Goal: Task Accomplishment & Management: Manage account settings

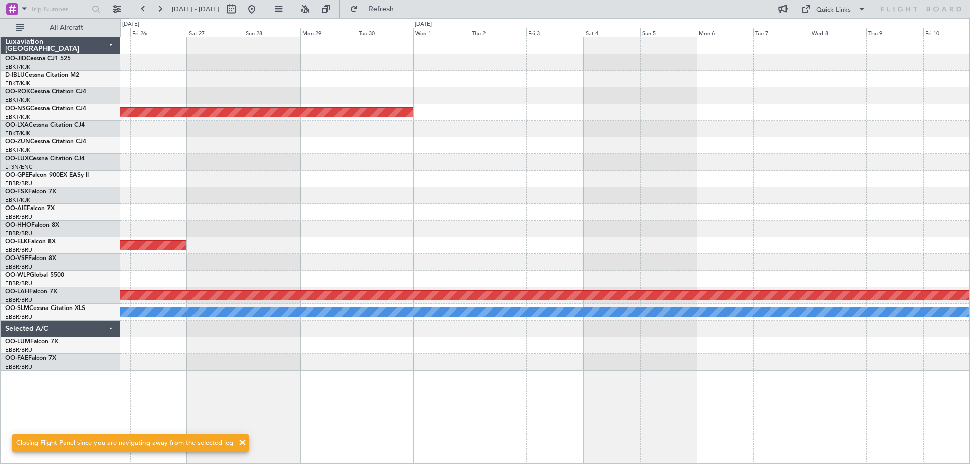
click at [745, 248] on div "Planned Maint [GEOGRAPHIC_DATA] ([GEOGRAPHIC_DATA]) Planned Maint [GEOGRAPHIC_D…" at bounding box center [544, 204] width 849 height 334
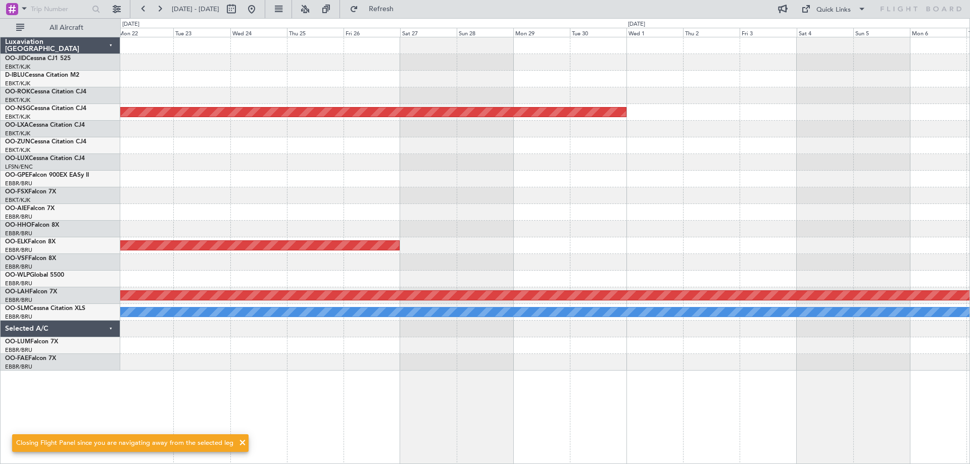
click at [866, 195] on div "Planned Maint [GEOGRAPHIC_DATA] ([GEOGRAPHIC_DATA]) Planned Maint [GEOGRAPHIC_D…" at bounding box center [544, 204] width 849 height 334
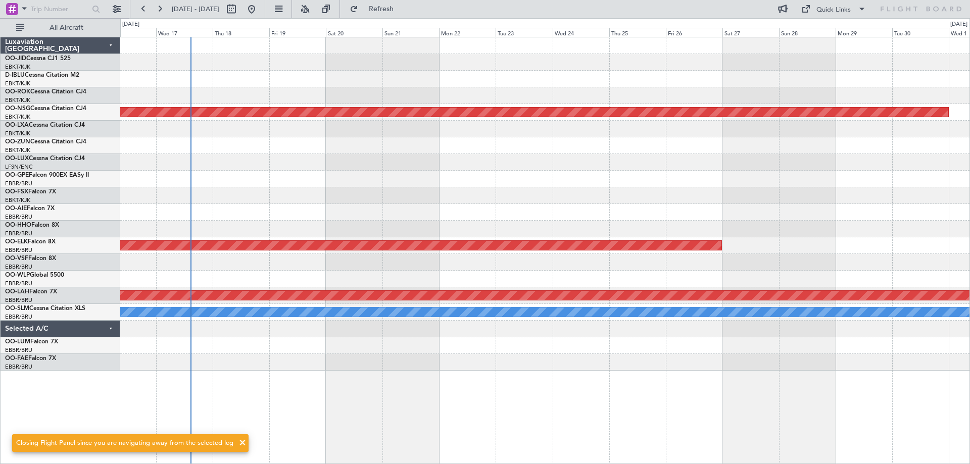
click at [264, 182] on div "A/C Unavailable [GEOGRAPHIC_DATA] ([GEOGRAPHIC_DATA] National) Planned Maint [G…" at bounding box center [544, 204] width 849 height 334
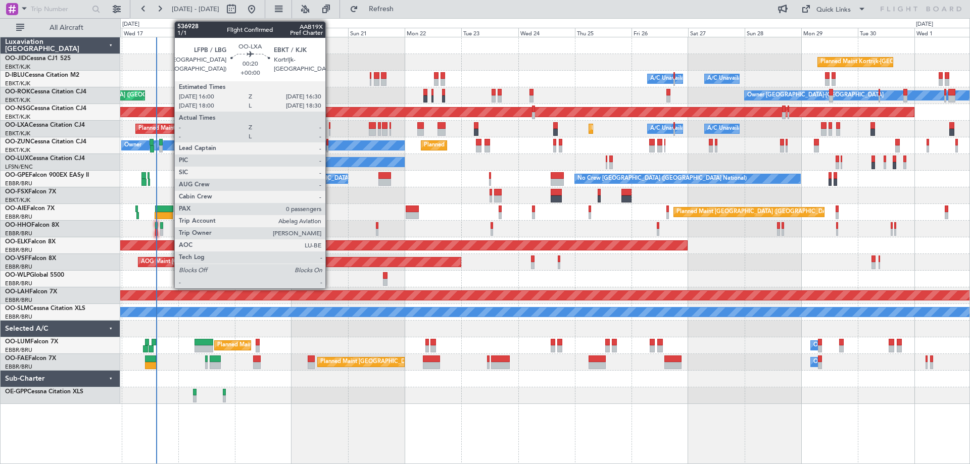
click at [330, 128] on div "Planned Maint Kortrijk-[GEOGRAPHIC_DATA] A/C Unavailable [GEOGRAPHIC_DATA] ([GE…" at bounding box center [544, 129] width 849 height 17
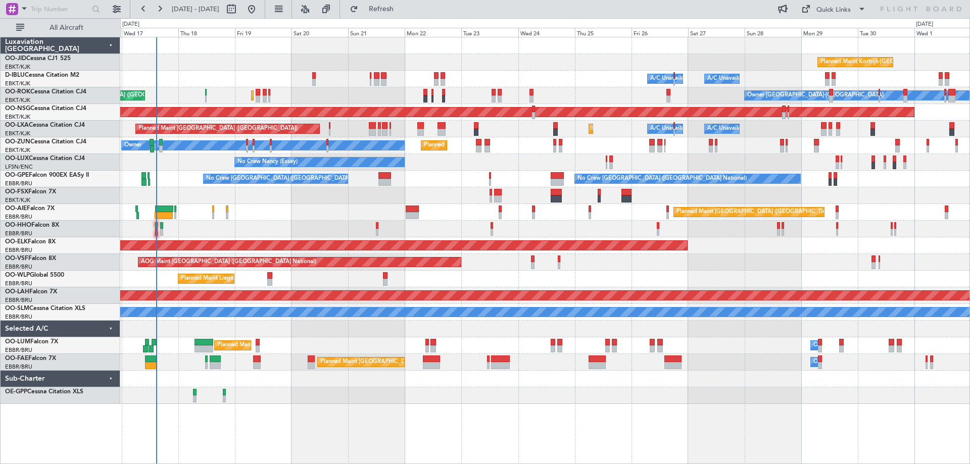
click at [330, 128] on div "Planned Maint Kortrijk-[GEOGRAPHIC_DATA] A/C Unavailable [GEOGRAPHIC_DATA] ([GE…" at bounding box center [544, 129] width 849 height 17
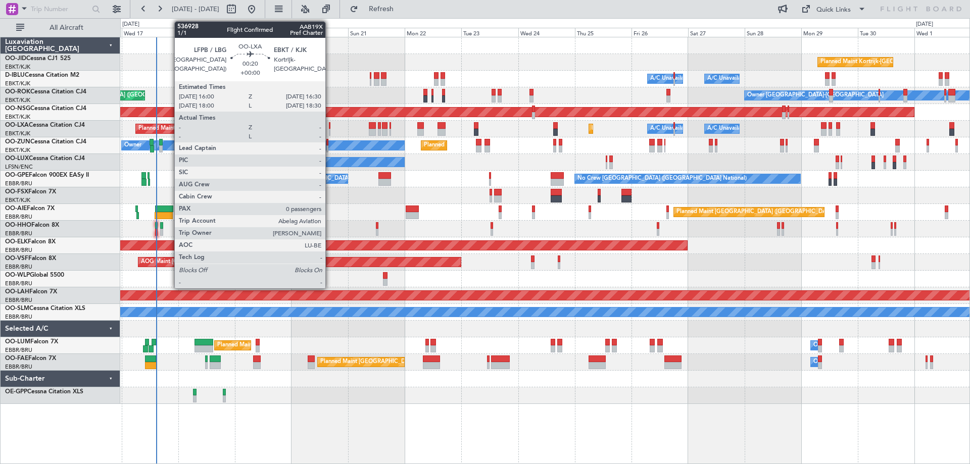
click at [330, 125] on div at bounding box center [330, 125] width 2 height 7
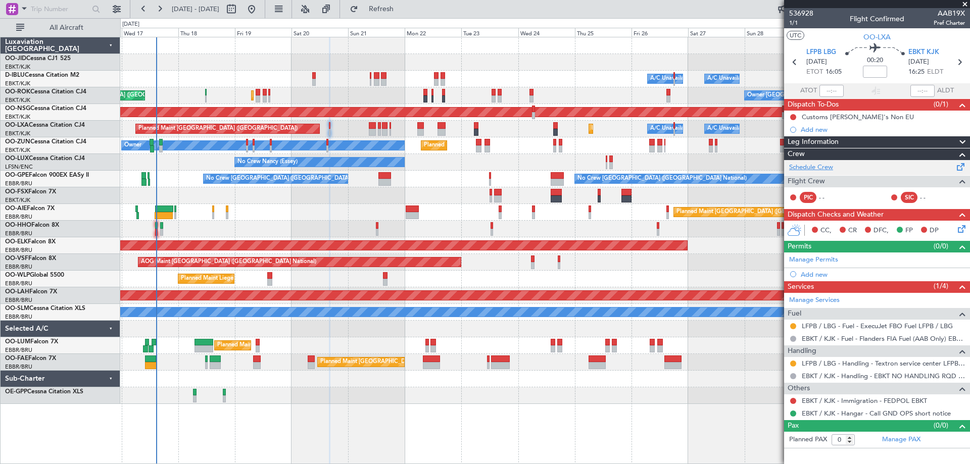
click at [818, 167] on link "Schedule Crew" at bounding box center [811, 168] width 44 height 10
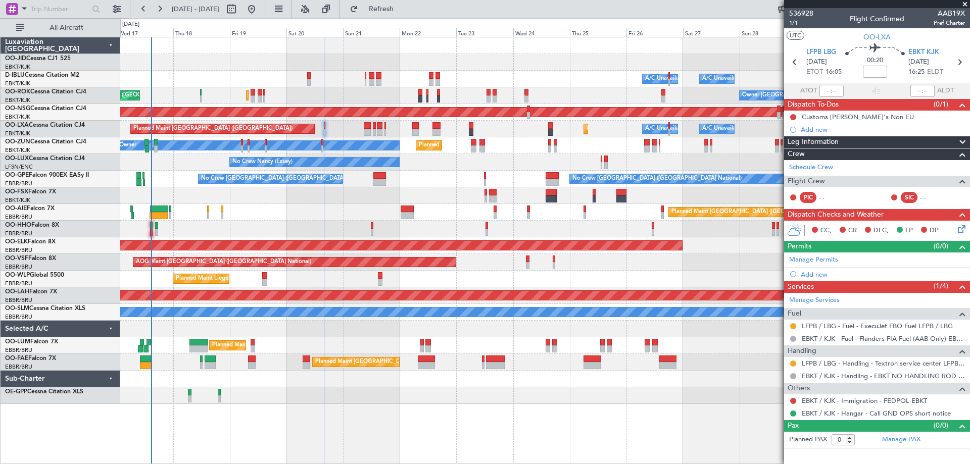
click at [309, 212] on div "Planned Maint Kortrijk-[GEOGRAPHIC_DATA] A/C Unavailable [GEOGRAPHIC_DATA] ([GE…" at bounding box center [544, 220] width 849 height 367
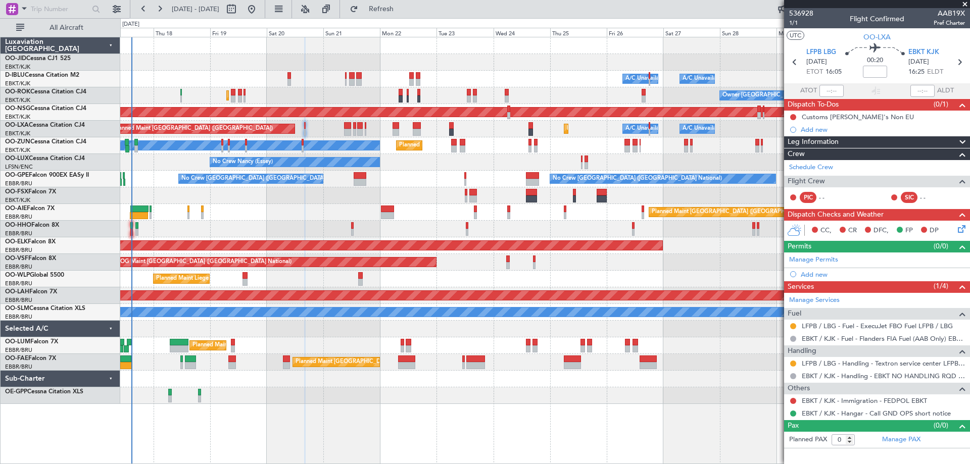
click at [437, 201] on div "AOG Maint Kortrijk-[GEOGRAPHIC_DATA]" at bounding box center [544, 195] width 849 height 17
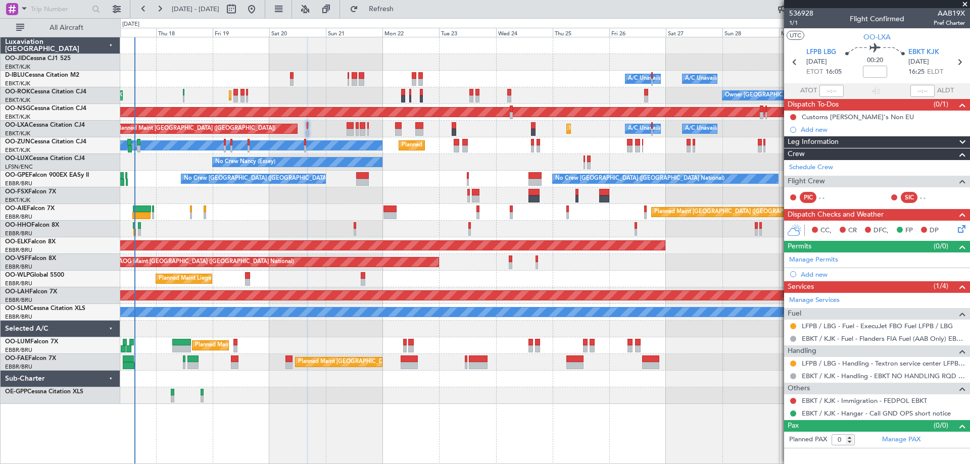
click at [300, 342] on div "Planned Maint Kortrijk-[GEOGRAPHIC_DATA] A/C Unavailable [GEOGRAPHIC_DATA] ([GE…" at bounding box center [544, 220] width 849 height 367
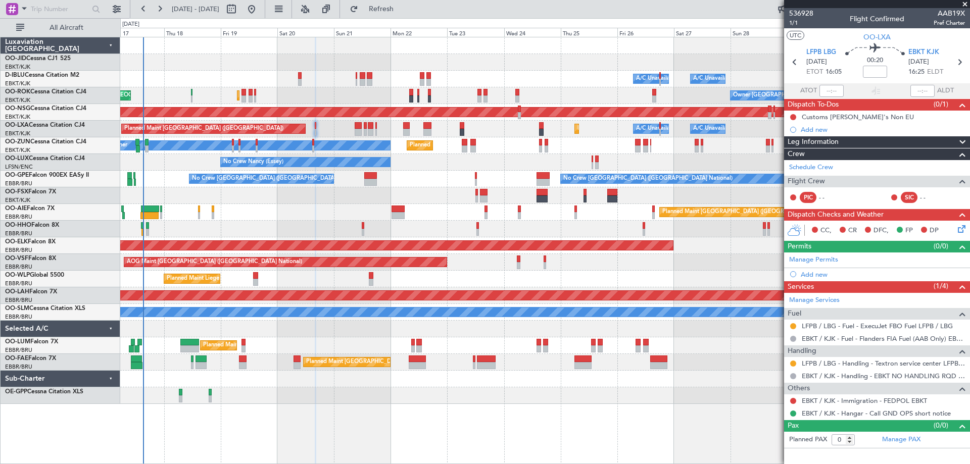
click at [644, 275] on div "Planned Maint Kortrijk-[GEOGRAPHIC_DATA] A/C Unavailable [GEOGRAPHIC_DATA] ([GE…" at bounding box center [544, 220] width 849 height 367
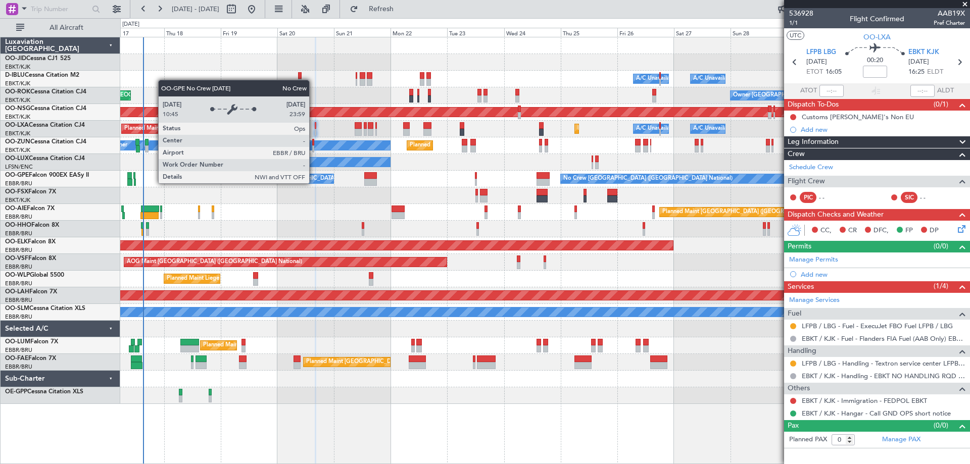
click at [319, 179] on div "No Crew [GEOGRAPHIC_DATA] ([GEOGRAPHIC_DATA] National) Planned Maint [GEOGRAPHI…" at bounding box center [544, 179] width 849 height 17
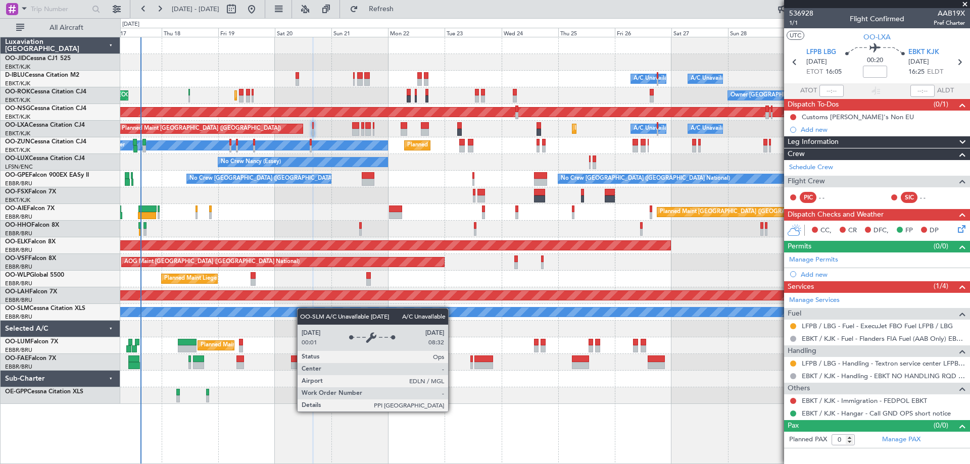
click at [308, 317] on div "Planned Maint Kortrijk-[GEOGRAPHIC_DATA] A/C Unavailable [GEOGRAPHIC_DATA] ([GE…" at bounding box center [544, 220] width 849 height 367
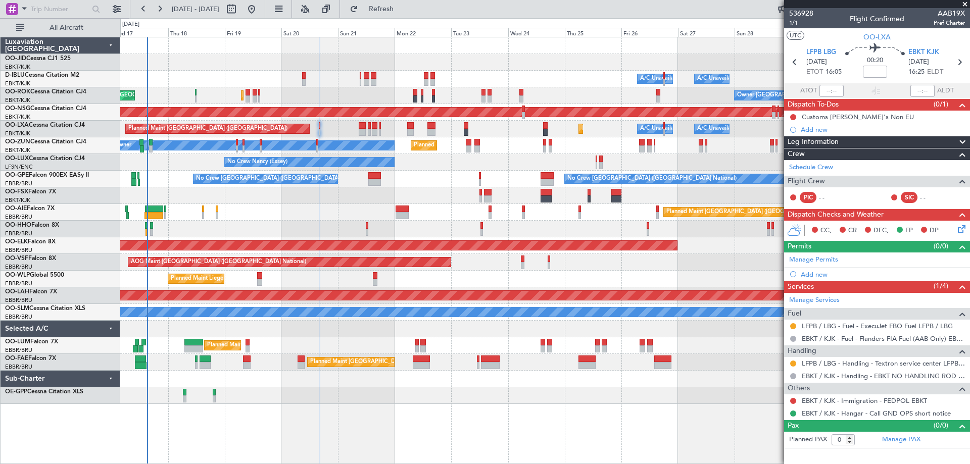
click at [310, 347] on div "Planned Maint [GEOGRAPHIC_DATA] ([GEOGRAPHIC_DATA] National) Owner [GEOGRAPHIC_…" at bounding box center [544, 346] width 849 height 17
click at [313, 345] on div "Planned Maint [GEOGRAPHIC_DATA] ([GEOGRAPHIC_DATA] National) Owner [GEOGRAPHIC_…" at bounding box center [544, 346] width 849 height 17
click at [302, 221] on div at bounding box center [544, 229] width 849 height 17
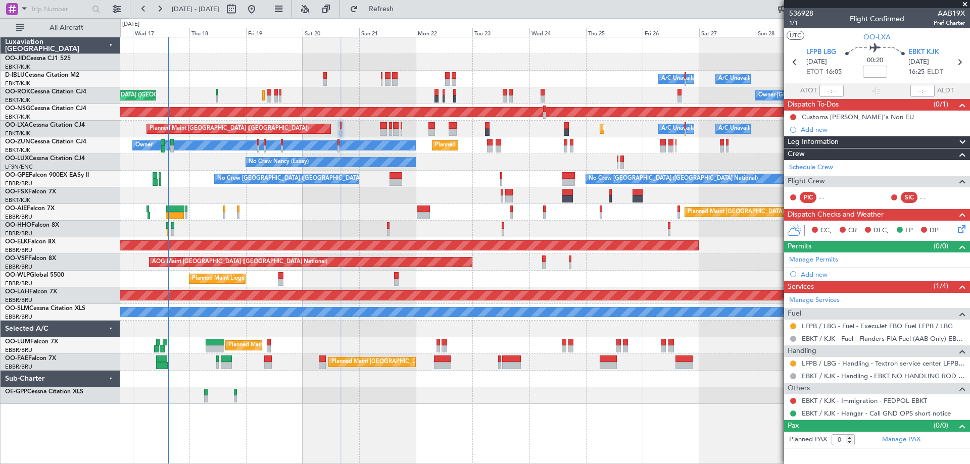
click at [322, 239] on div "Planned Maint Kortrijk-[GEOGRAPHIC_DATA] A/C Unavailable [GEOGRAPHIC_DATA] ([GE…" at bounding box center [544, 220] width 849 height 367
click at [327, 198] on div "AOG Maint Kortrijk-[GEOGRAPHIC_DATA]" at bounding box center [544, 195] width 849 height 17
click at [328, 200] on div "AOG Maint Kortrijk-[GEOGRAPHIC_DATA]" at bounding box center [544, 195] width 849 height 17
click at [488, 401] on div at bounding box center [544, 396] width 849 height 17
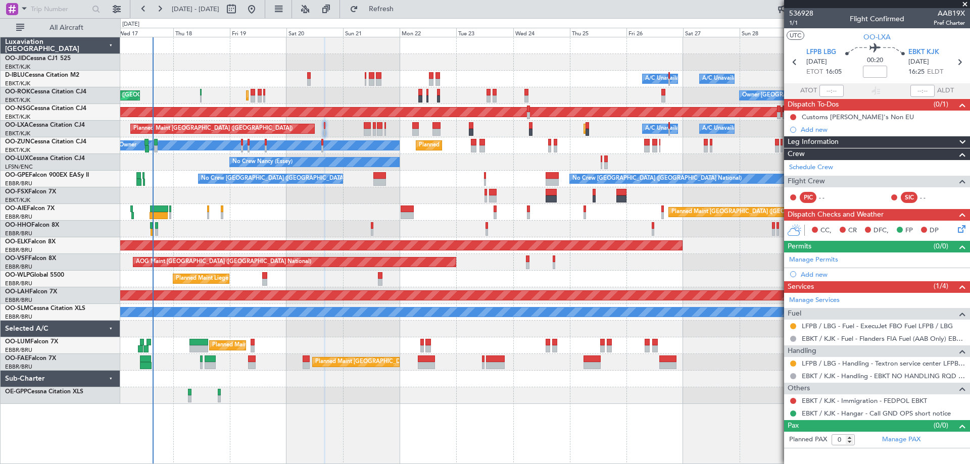
click at [479, 268] on div "Planned Maint Kortrijk-[GEOGRAPHIC_DATA] A/C Unavailable [GEOGRAPHIC_DATA] ([GE…" at bounding box center [544, 220] width 849 height 367
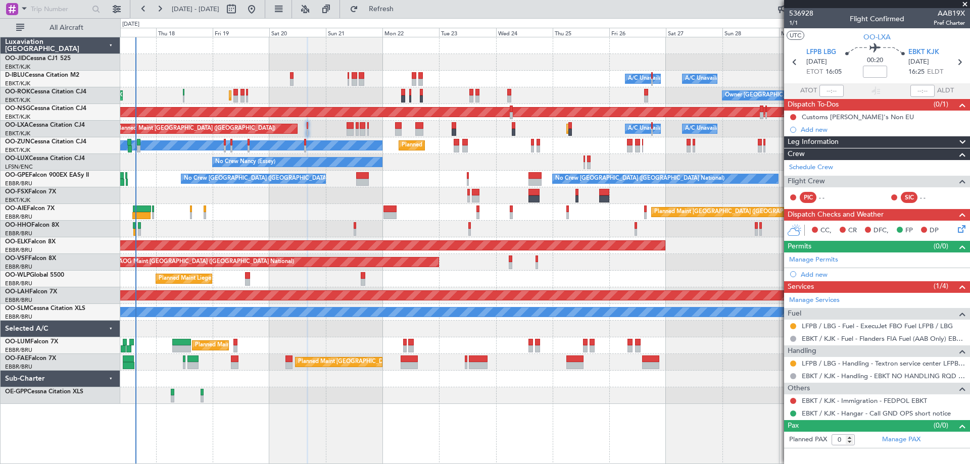
click at [597, 272] on div "Planned Maint Kortrijk-[GEOGRAPHIC_DATA] A/C Unavailable [GEOGRAPHIC_DATA] ([GE…" at bounding box center [544, 220] width 849 height 367
click at [608, 131] on div "Planned Maint [GEOGRAPHIC_DATA] ([GEOGRAPHIC_DATA]) Planned Maint [GEOGRAPHIC_D…" at bounding box center [544, 129] width 849 height 17
click at [424, 168] on div "No Crew Nancy (Essey)" at bounding box center [544, 162] width 849 height 17
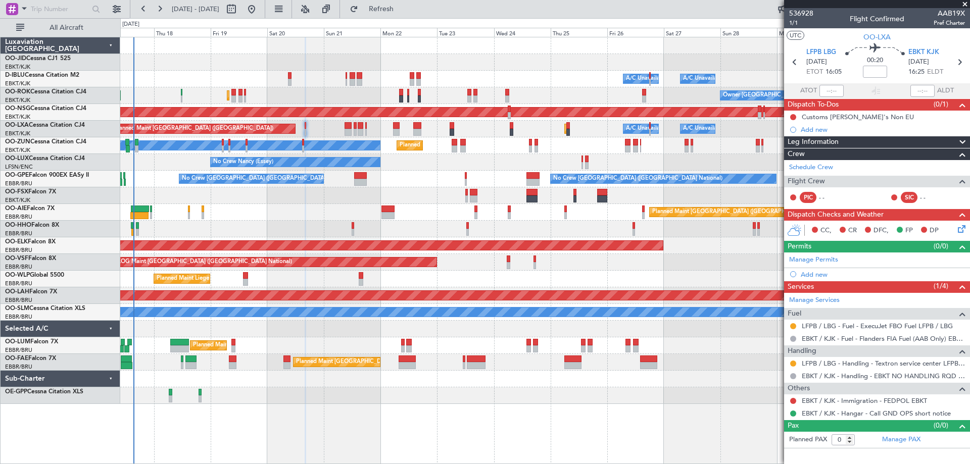
click at [513, 281] on div "Planned Maint Kortrijk-[GEOGRAPHIC_DATA] A/C Unavailable [GEOGRAPHIC_DATA] ([GE…" at bounding box center [544, 220] width 849 height 367
click at [520, 370] on div "Planned Maint [GEOGRAPHIC_DATA] ([GEOGRAPHIC_DATA] National) Owner [GEOGRAPHIC_…" at bounding box center [544, 362] width 849 height 17
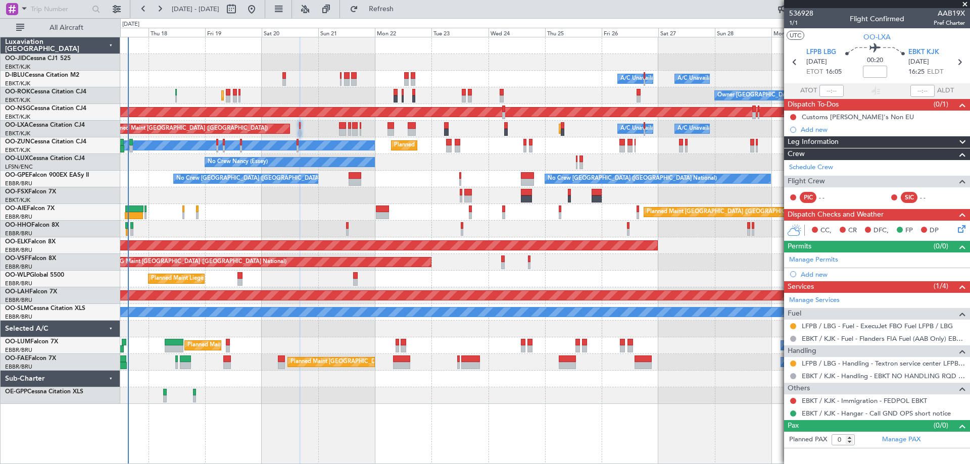
click at [536, 400] on div at bounding box center [544, 396] width 849 height 17
click at [309, 210] on div "Planned Maint [GEOGRAPHIC_DATA] ([GEOGRAPHIC_DATA])" at bounding box center [544, 212] width 849 height 17
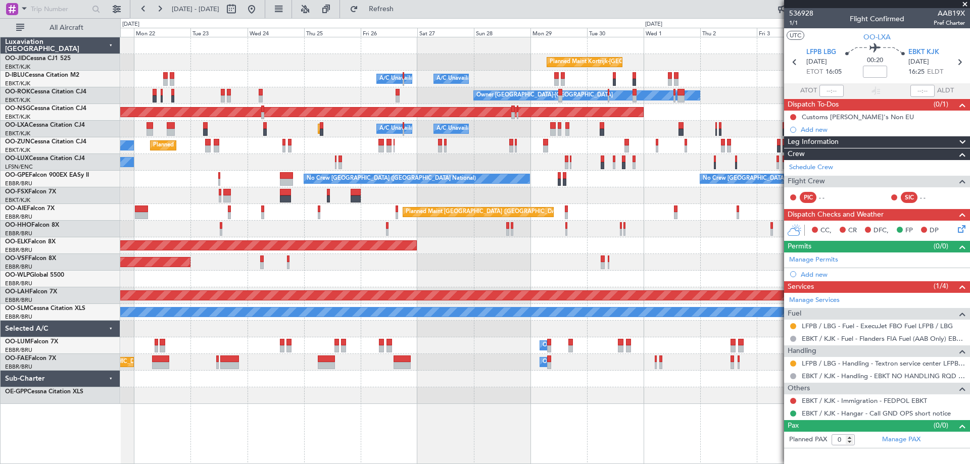
click at [439, 243] on div "Planned Maint Kortrijk-[GEOGRAPHIC_DATA] A/C Unavailable [GEOGRAPHIC_DATA] ([GE…" at bounding box center [544, 220] width 849 height 367
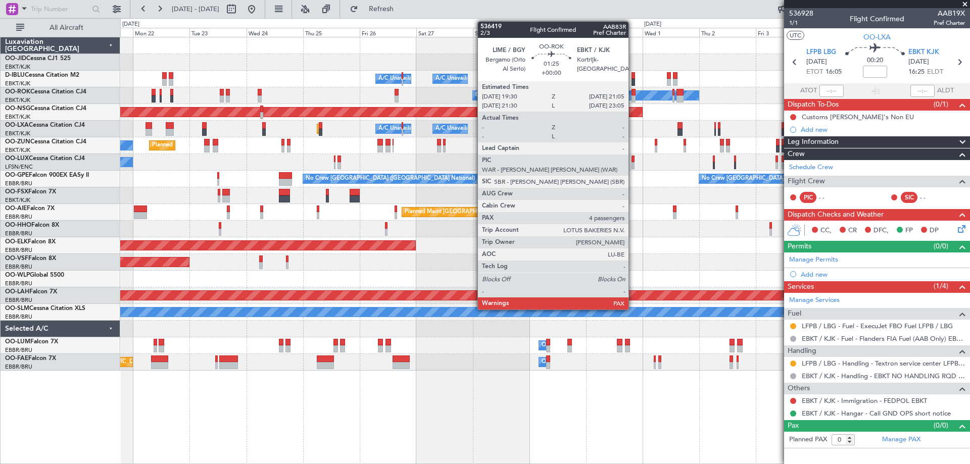
click at [633, 96] on div at bounding box center [634, 99] width 4 height 7
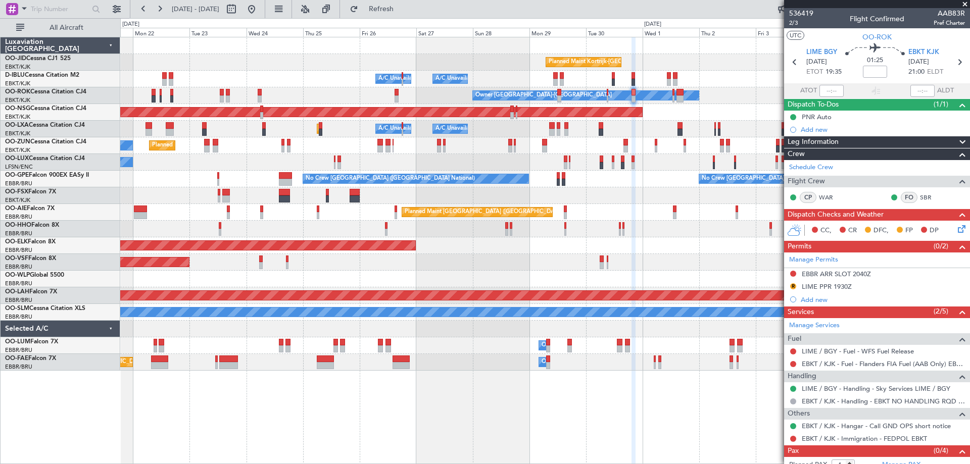
click at [964, 4] on span at bounding box center [965, 4] width 10 height 9
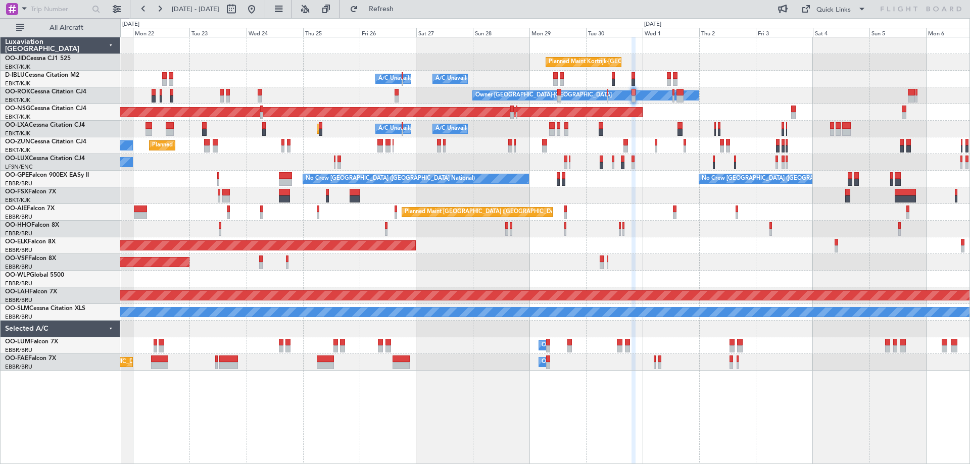
type input "0"
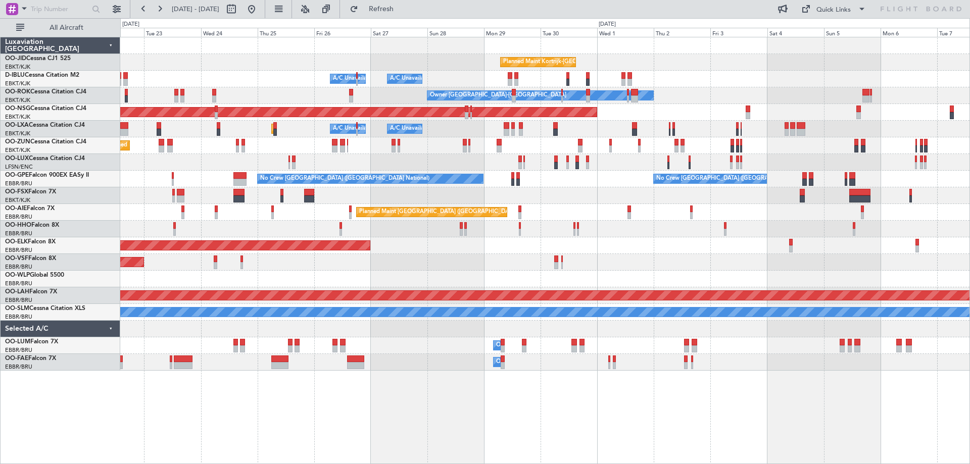
click at [575, 186] on div "Planned Maint Kortrijk-[GEOGRAPHIC_DATA] A/C Unavailable [GEOGRAPHIC_DATA] ([GE…" at bounding box center [544, 204] width 849 height 334
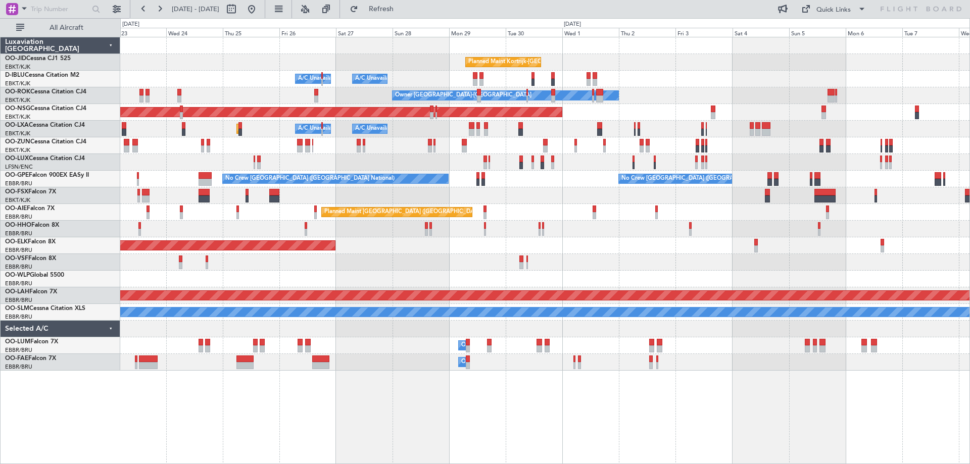
click at [413, 208] on div "Planned Maint Kortrijk-[GEOGRAPHIC_DATA] A/C Unavailable [GEOGRAPHIC_DATA] ([GE…" at bounding box center [544, 204] width 849 height 334
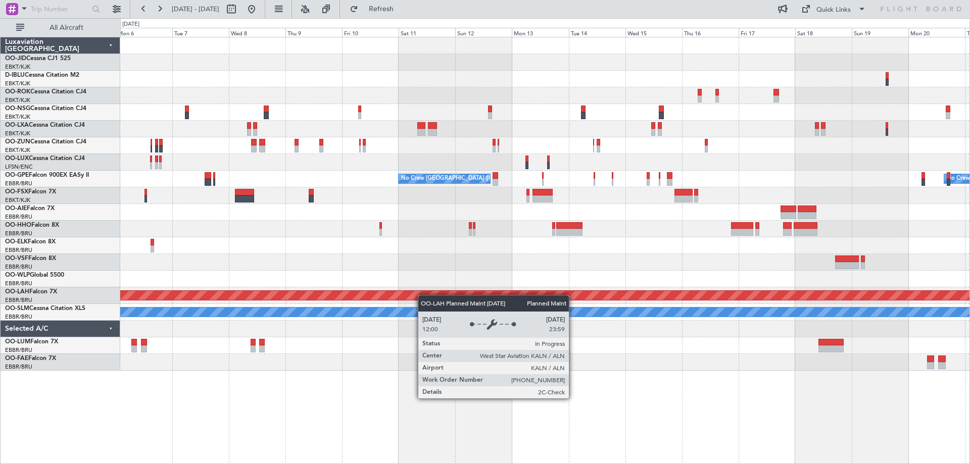
click at [414, 296] on div "No Crew [GEOGRAPHIC_DATA] ([GEOGRAPHIC_DATA] National) No Crew [GEOGRAPHIC_DATA…" at bounding box center [544, 204] width 849 height 334
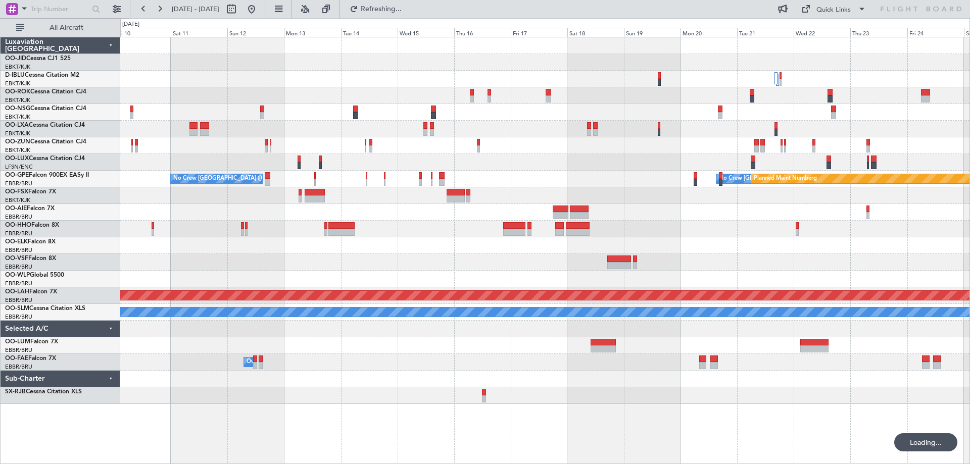
click at [345, 262] on div "No Crew [GEOGRAPHIC_DATA] ([GEOGRAPHIC_DATA] National) No Crew [GEOGRAPHIC_DATA…" at bounding box center [544, 220] width 849 height 367
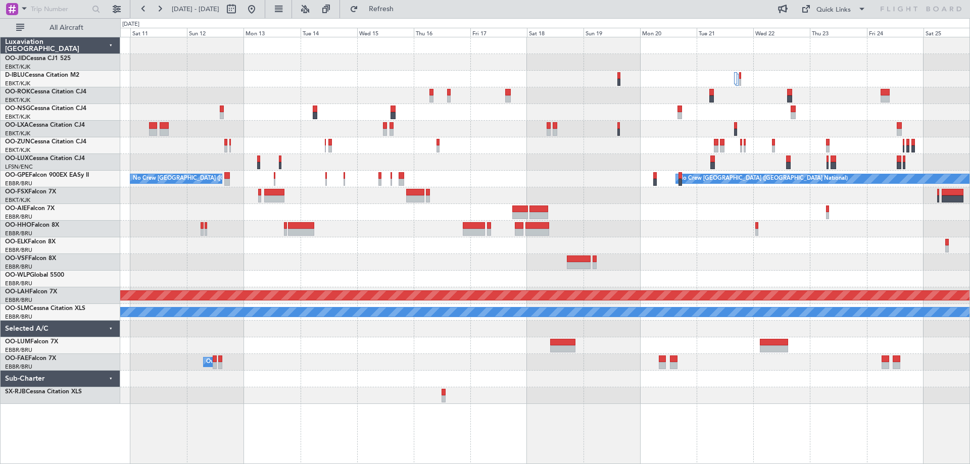
click at [349, 271] on div "Planned Maint [GEOGRAPHIC_DATA] ([GEOGRAPHIC_DATA]) No Crew [GEOGRAPHIC_DATA] (…" at bounding box center [544, 220] width 849 height 367
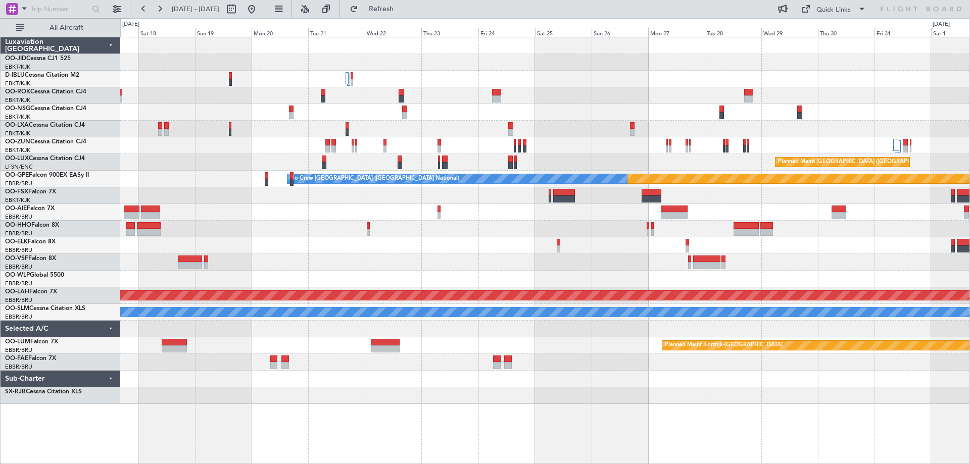
click at [470, 270] on div "Planned Maint [GEOGRAPHIC_DATA] ([GEOGRAPHIC_DATA]) Planned Maint Nurnberg No C…" at bounding box center [544, 220] width 849 height 367
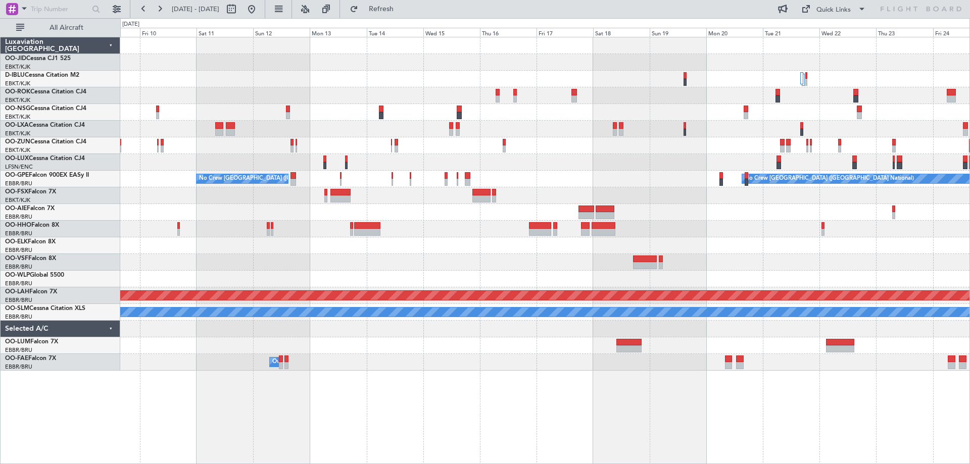
click at [741, 238] on div "Planned Maint Nurnberg No Crew [GEOGRAPHIC_DATA] (Brussels National) No Crew [G…" at bounding box center [544, 204] width 849 height 334
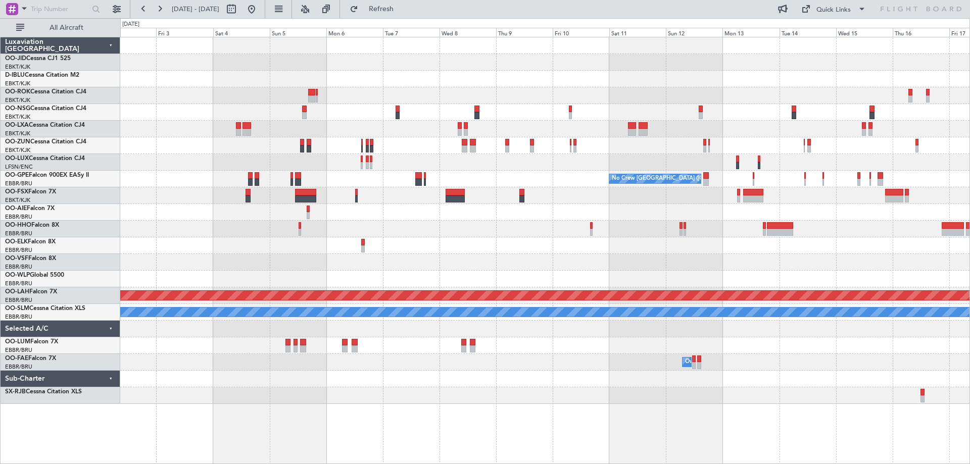
click at [650, 228] on div "Planned Maint Kortrijk-[GEOGRAPHIC_DATA] Owner [GEOGRAPHIC_DATA]-[GEOGRAPHIC_DA…" at bounding box center [544, 220] width 849 height 367
click at [813, 250] on div "Planned Maint Kortrijk-[GEOGRAPHIC_DATA] Owner [GEOGRAPHIC_DATA]-[GEOGRAPHIC_DA…" at bounding box center [544, 220] width 849 height 367
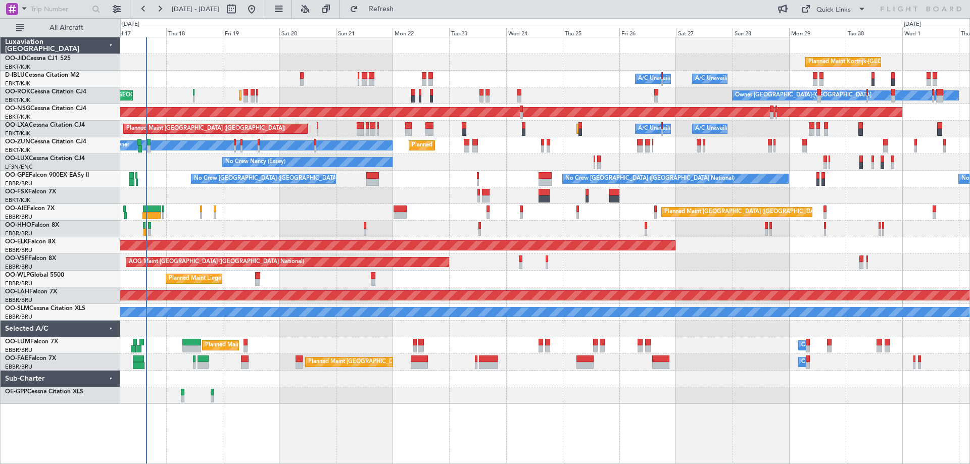
click at [416, 175] on div "No Crew [GEOGRAPHIC_DATA] ([GEOGRAPHIC_DATA] National) No Crew [GEOGRAPHIC_DATA…" at bounding box center [544, 179] width 849 height 17
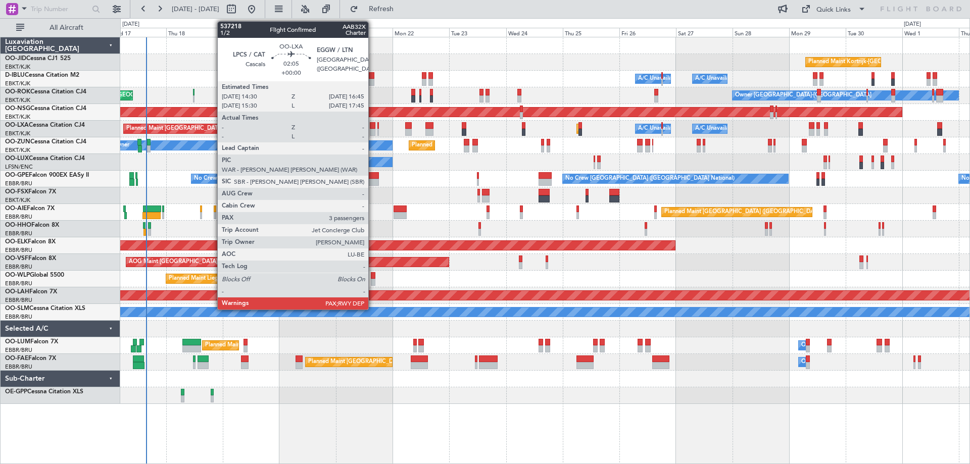
click at [373, 128] on div at bounding box center [373, 125] width 6 height 7
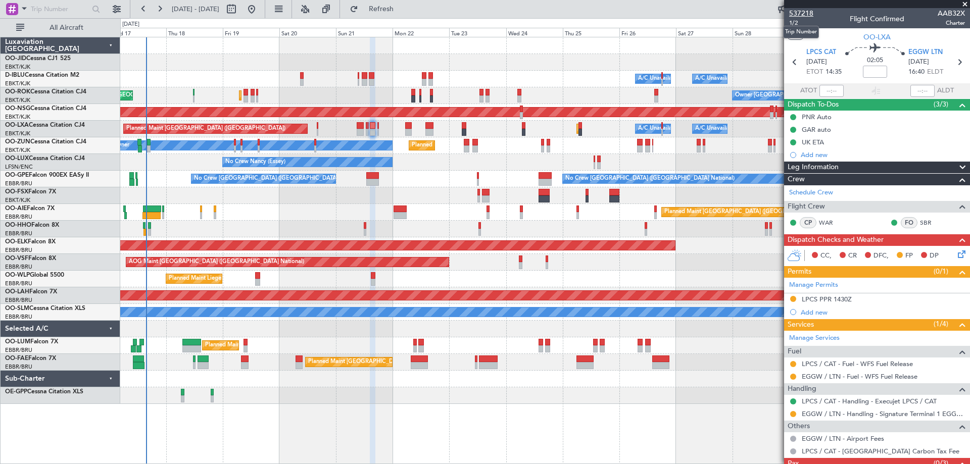
click at [806, 14] on span "537218" at bounding box center [801, 13] width 24 height 11
click at [333, 209] on div "Planned Maint Kortrijk-[GEOGRAPHIC_DATA] A/C Unavailable [GEOGRAPHIC_DATA] ([GE…" at bounding box center [544, 220] width 849 height 367
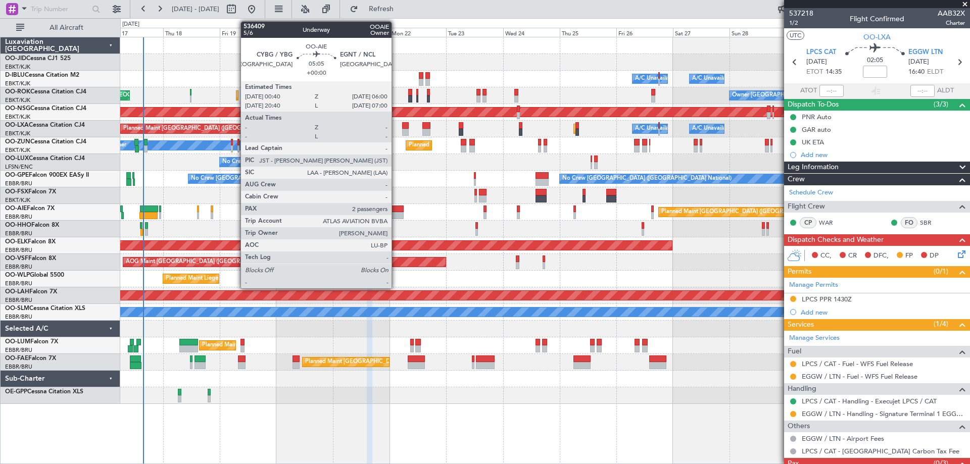
click at [396, 212] on div at bounding box center [397, 215] width 13 height 7
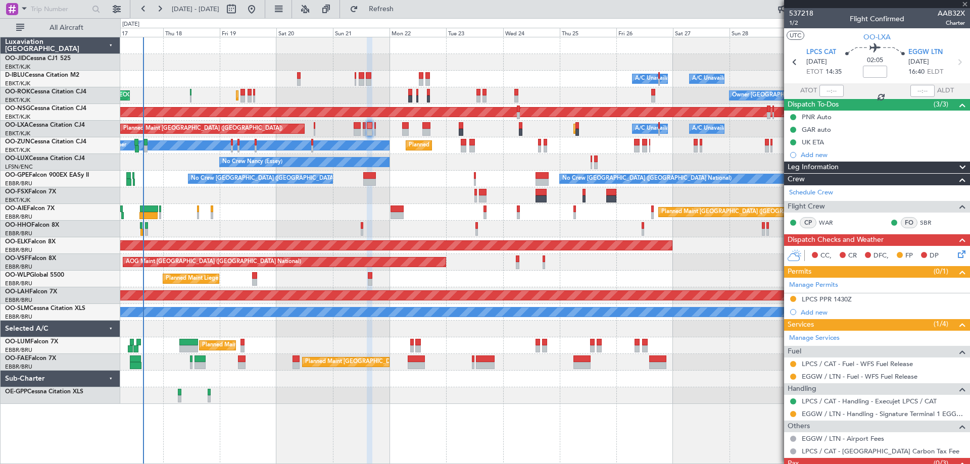
type input "2"
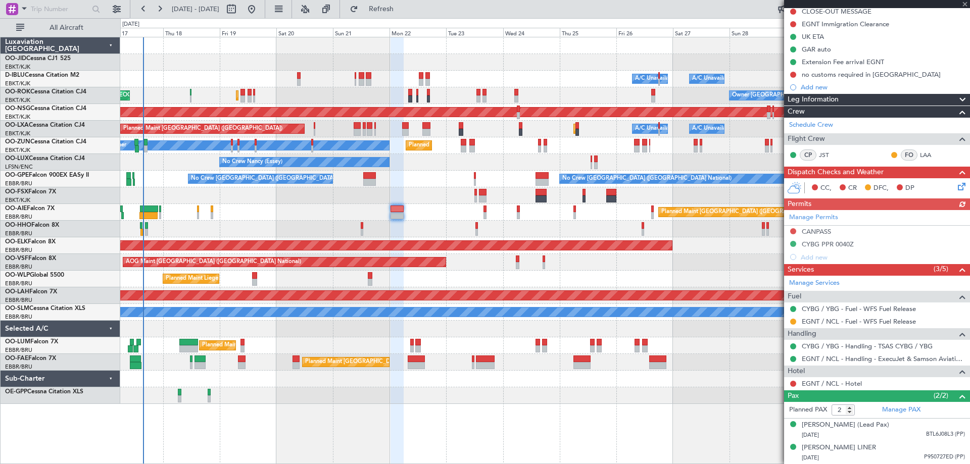
scroll to position [115, 0]
click at [346, 206] on div "Planned Maint [GEOGRAPHIC_DATA] ([GEOGRAPHIC_DATA])" at bounding box center [544, 212] width 849 height 17
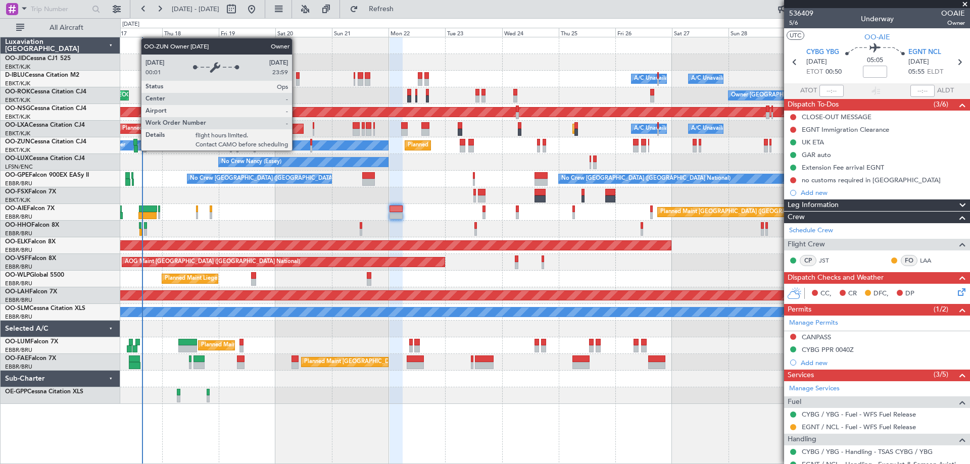
scroll to position [115, 0]
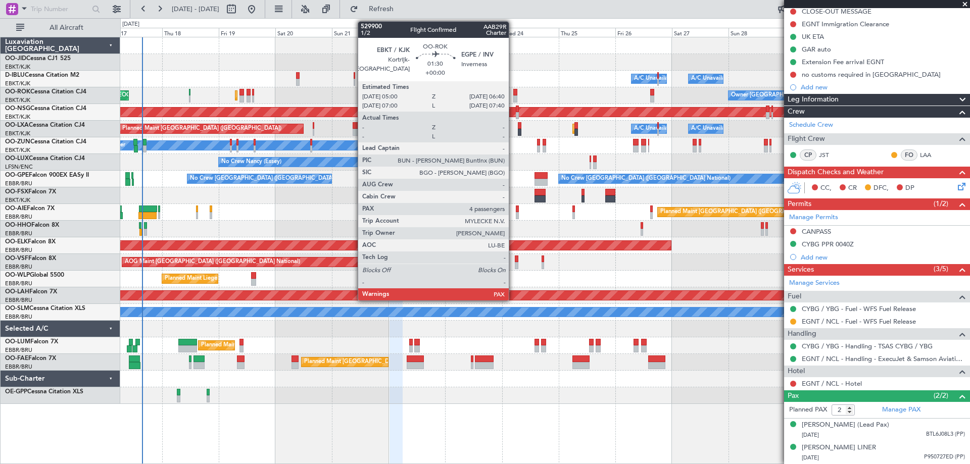
click at [513, 92] on div at bounding box center [515, 92] width 4 height 7
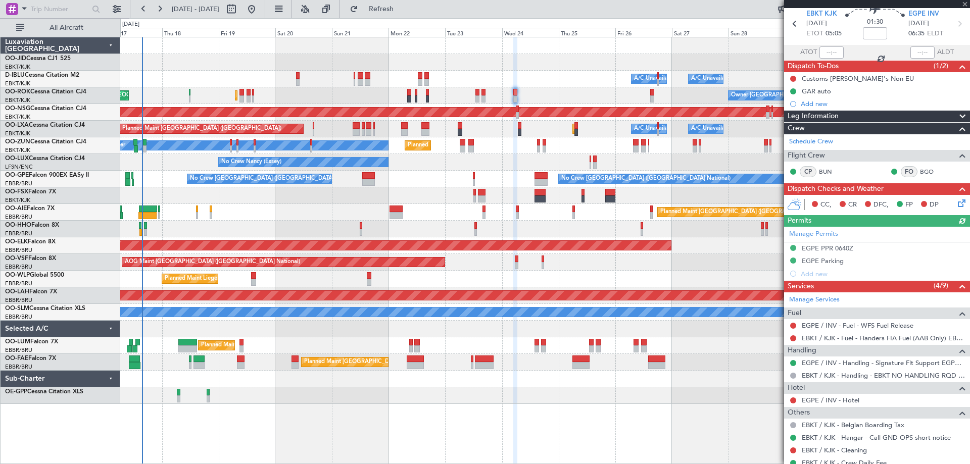
scroll to position [0, 0]
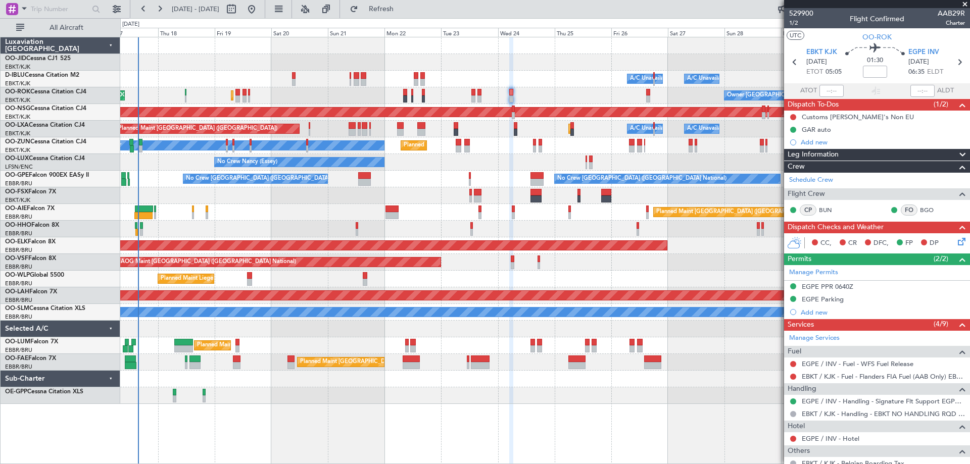
click at [346, 217] on div "Planned Maint [GEOGRAPHIC_DATA] ([GEOGRAPHIC_DATA])" at bounding box center [544, 212] width 849 height 17
click at [414, 217] on div "Planned Maint [GEOGRAPHIC_DATA] ([GEOGRAPHIC_DATA])" at bounding box center [544, 212] width 849 height 17
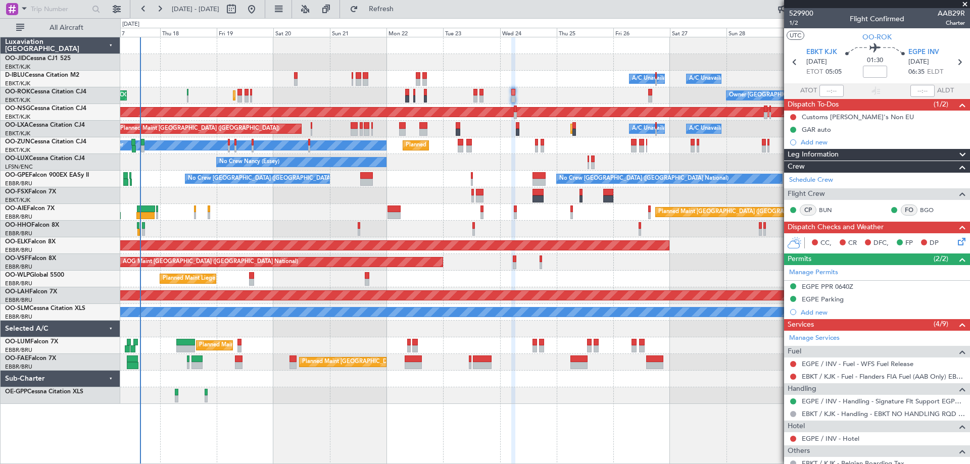
click at [425, 221] on div "Planned Maint Kortrijk-Wevelgem A/C Unavailable Brussels (Brussels National) A/…" at bounding box center [544, 220] width 849 height 367
click at [381, 323] on div "Planned Maint Kortrijk-Wevelgem A/C Unavailable Brussels (Brussels National) A/…" at bounding box center [544, 220] width 849 height 367
click at [403, 8] on span "Refresh" at bounding box center [381, 9] width 42 height 7
click at [626, 402] on div at bounding box center [544, 396] width 849 height 17
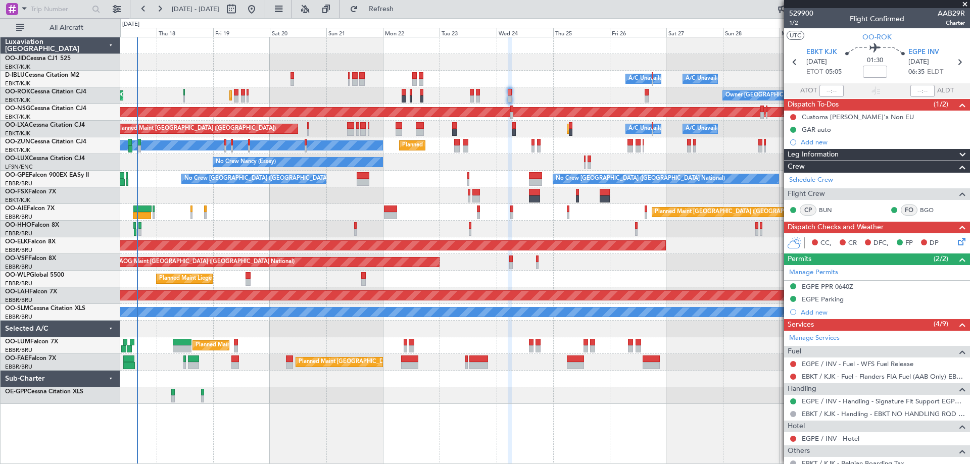
click at [320, 218] on div "Planned Maint [GEOGRAPHIC_DATA] ([GEOGRAPHIC_DATA])" at bounding box center [544, 212] width 849 height 17
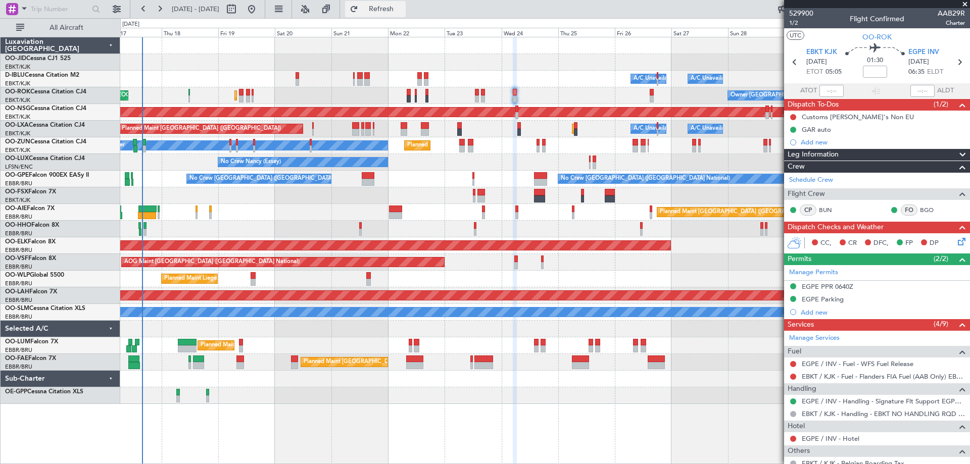
click at [386, 7] on button "Refresh" at bounding box center [375, 9] width 61 height 16
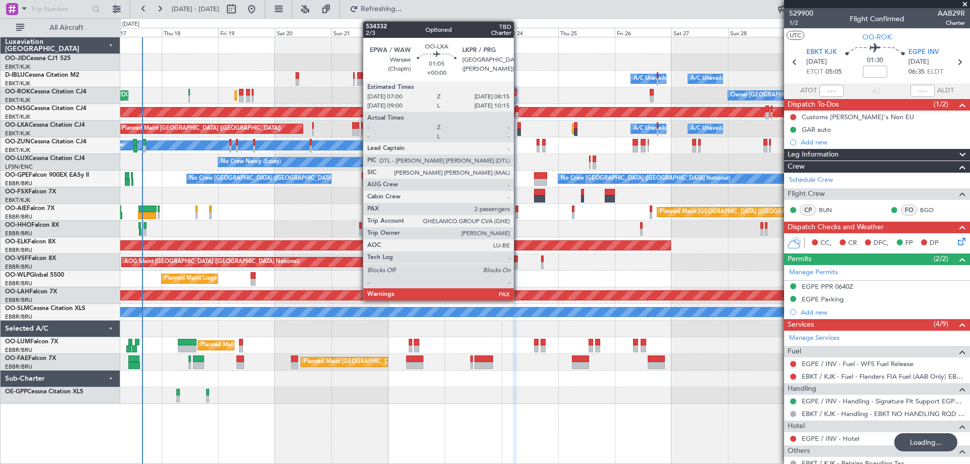
click at [518, 132] on div at bounding box center [518, 132] width 3 height 7
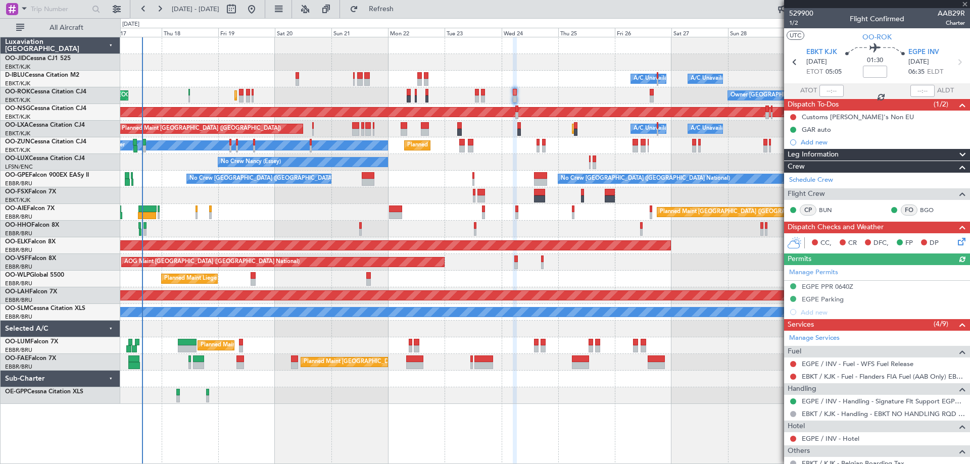
type input "2"
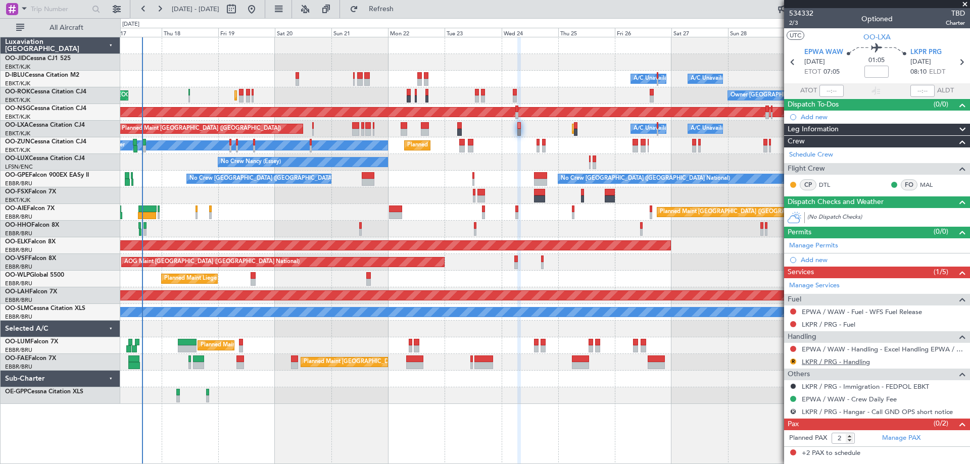
click at [856, 361] on link "LKPR / PRG - Handling" at bounding box center [836, 362] width 68 height 9
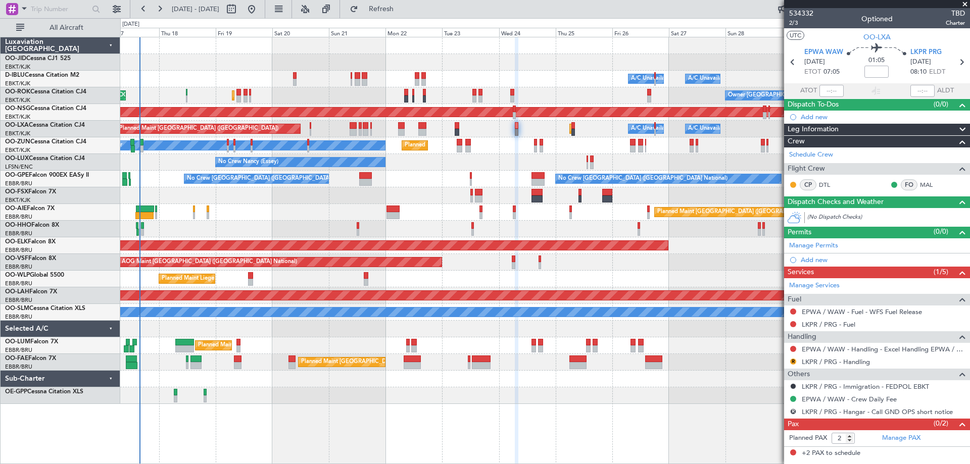
click at [497, 278] on div "Planned Maint Liege" at bounding box center [544, 279] width 849 height 17
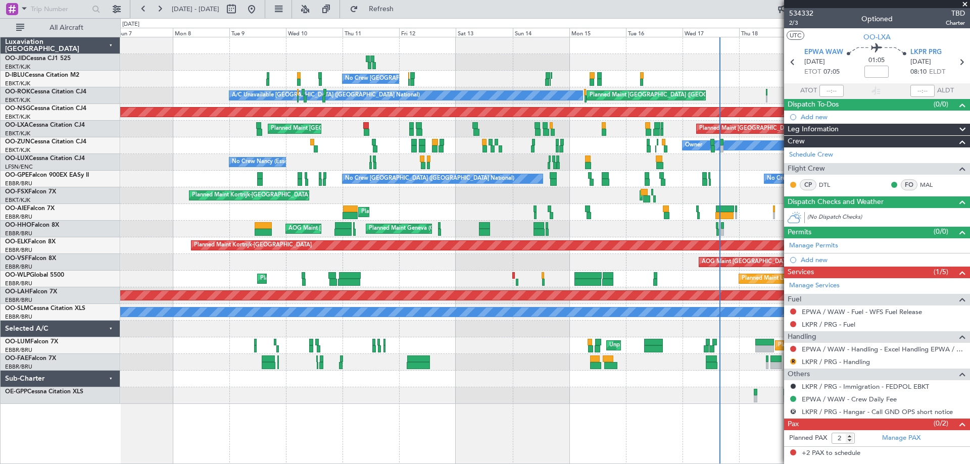
click at [880, 219] on body "17 Sep 2025 - 02 Oct 2025 Refresh Quick Links All Aircraft No Crew Brussels (Br…" at bounding box center [485, 232] width 970 height 464
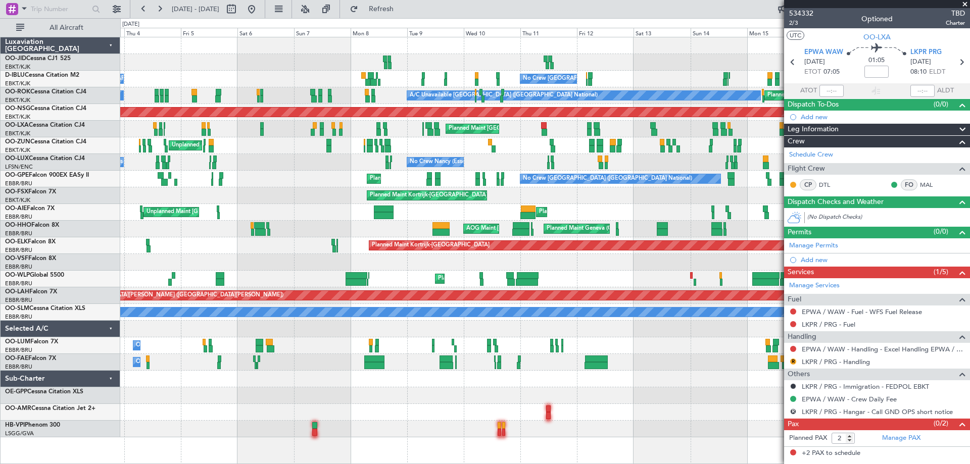
click at [318, 286] on div "No Crew Brussels (Brussels National) No Crew Brussels (Brussels National) AOG M…" at bounding box center [544, 237] width 849 height 400
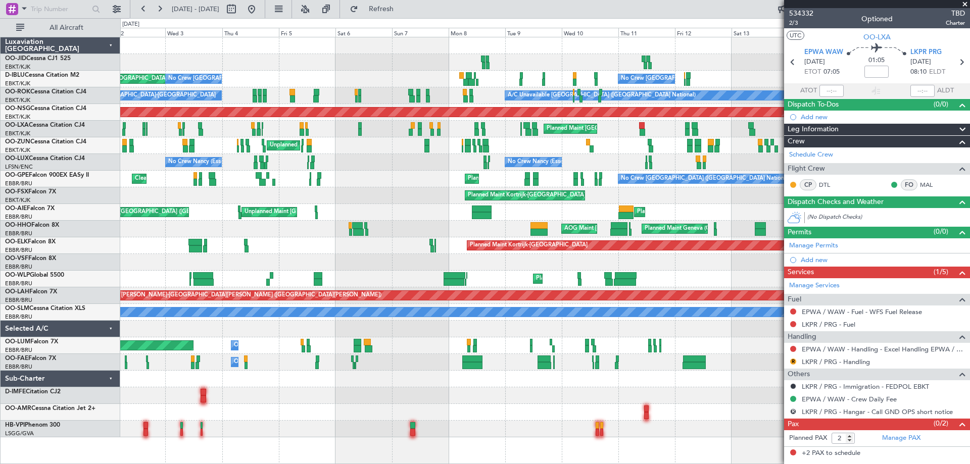
click at [152, 256] on div "AOG Maint Kortrijk-Wevelgem No Crew Brussels (Brussels National) AOG Maint Brus…" at bounding box center [544, 237] width 849 height 400
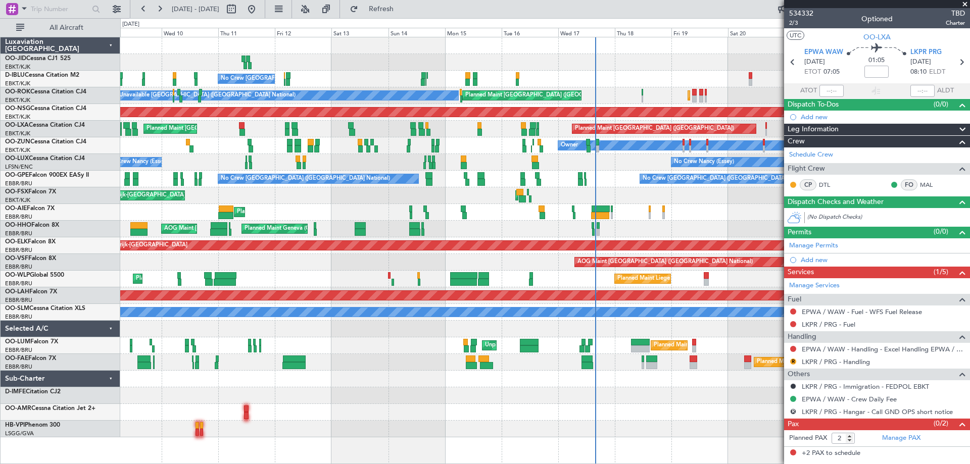
click at [190, 276] on div "Planned Maint Liege Planned Maint Liege" at bounding box center [544, 279] width 849 height 17
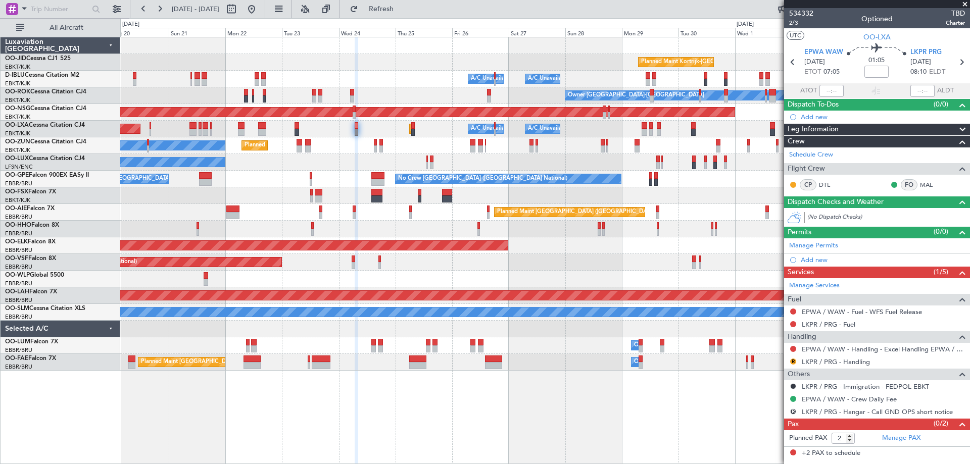
click at [753, 261] on div "AOG Maint [GEOGRAPHIC_DATA] ([GEOGRAPHIC_DATA] National)" at bounding box center [544, 262] width 849 height 17
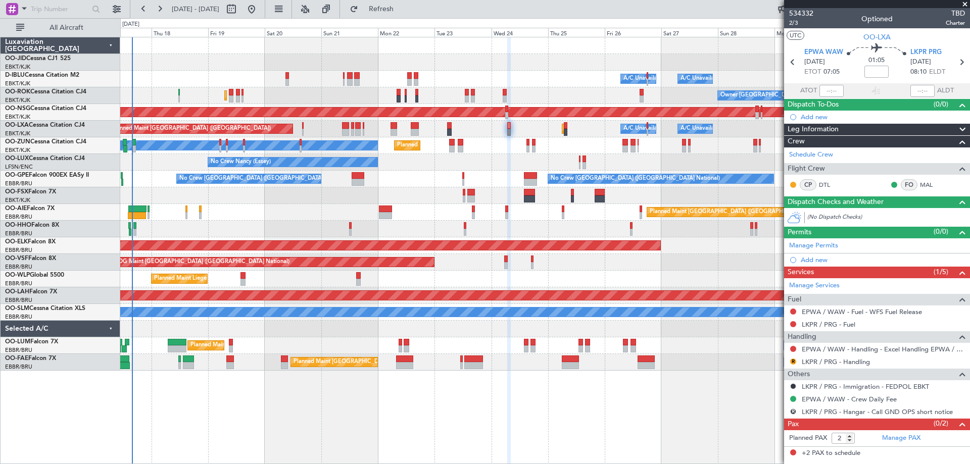
click at [289, 378] on div "Planned Maint Kortrijk-Wevelgem A/C Unavailable Brussels (Brussels National) A/…" at bounding box center [545, 251] width 850 height 428
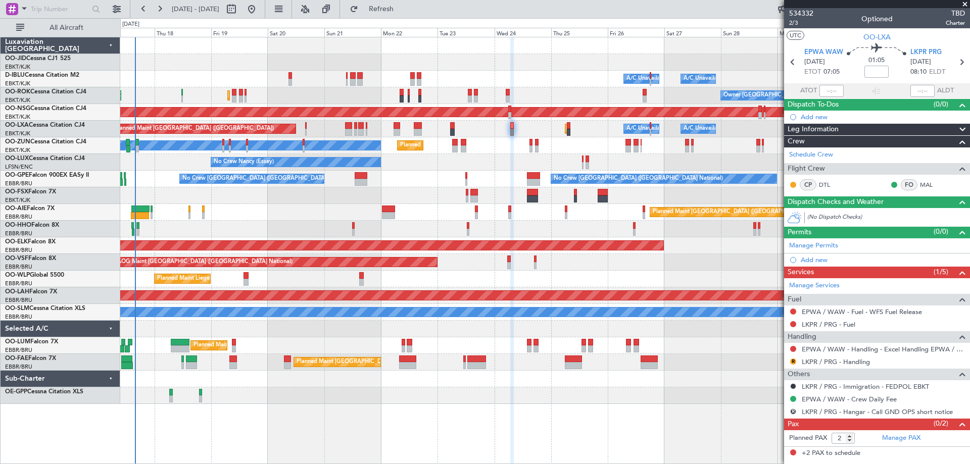
click at [371, 350] on div "Planned Maint [GEOGRAPHIC_DATA] ([GEOGRAPHIC_DATA] National) Owner [GEOGRAPHIC_…" at bounding box center [544, 346] width 849 height 17
click at [403, 7] on span "Refresh" at bounding box center [381, 9] width 42 height 7
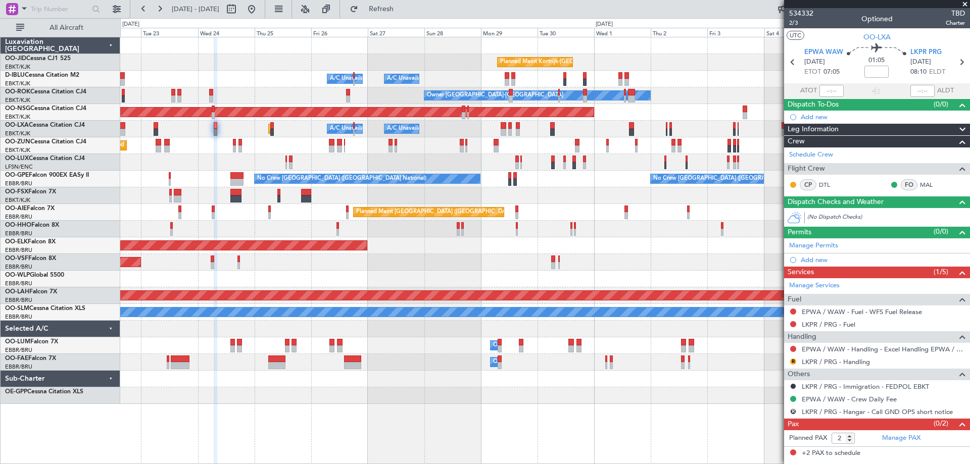
click at [302, 291] on div "Planned Maint Kortrijk-[GEOGRAPHIC_DATA] A/C Unavailable [GEOGRAPHIC_DATA] ([GE…" at bounding box center [544, 220] width 849 height 367
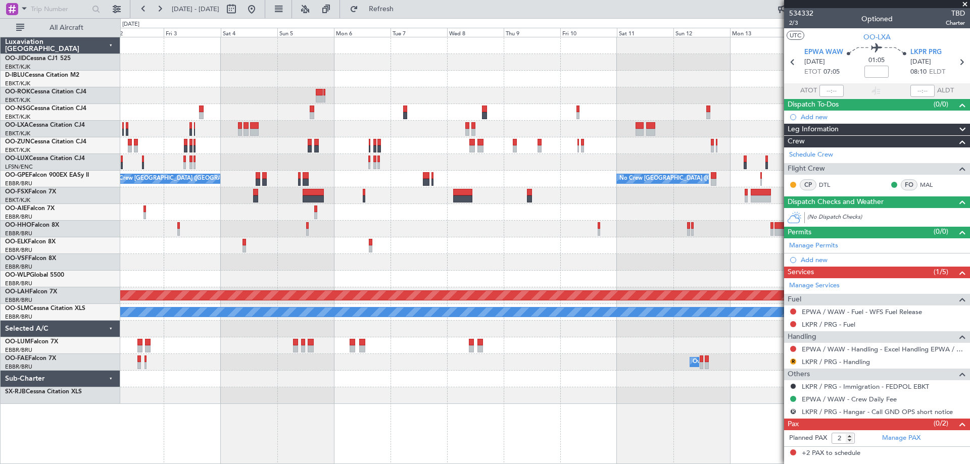
click at [176, 176] on div "No Crew Brussels (Brussels National) No Crew Brussels (Brussels National) No Cr…" at bounding box center [544, 179] width 849 height 17
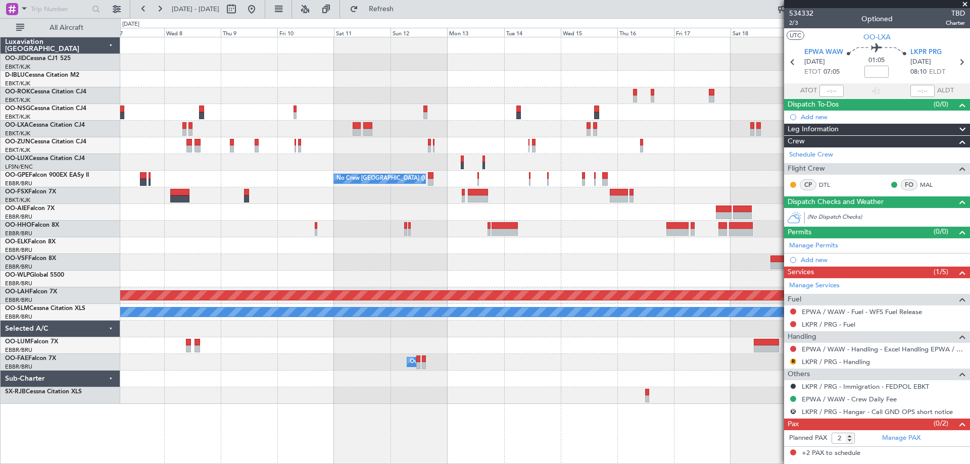
click at [165, 184] on div "No Crew Brussels (Brussels National) No Crew Brussels (Brussels National) Plann…" at bounding box center [544, 220] width 849 height 367
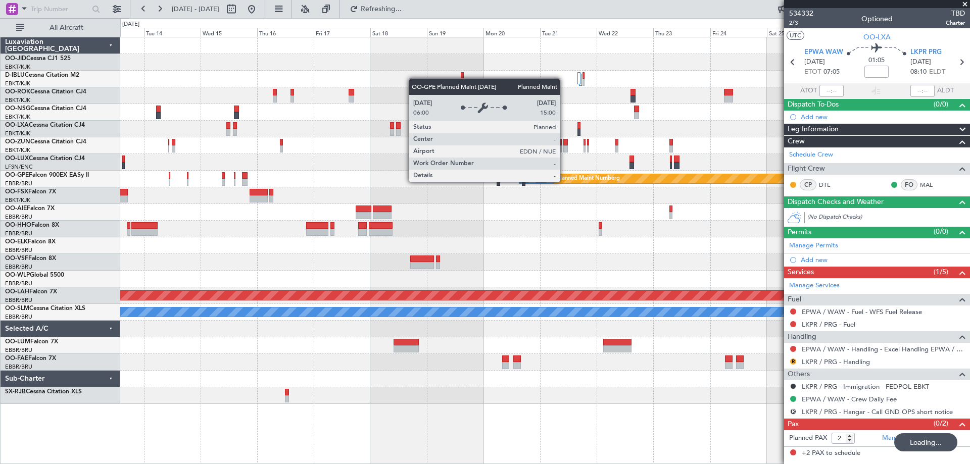
click at [180, 230] on div "Planned Maint Paris (Le Bourget) No Crew Brussels (Brussels National) Planned M…" at bounding box center [544, 220] width 849 height 367
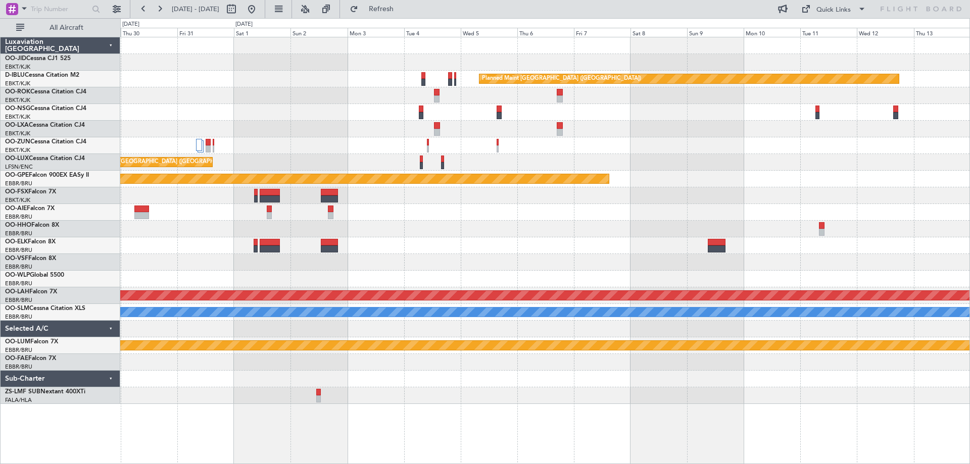
click at [181, 156] on div "Planned Maint Paris (Le Bourget) Planned Maint Paris (Le Bourget) Planned Maint…" at bounding box center [544, 220] width 849 height 367
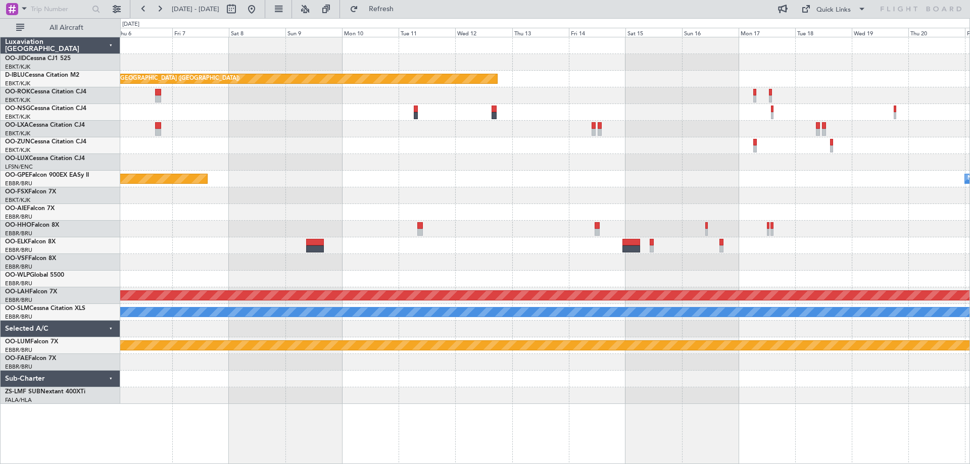
click at [332, 190] on div at bounding box center [544, 195] width 849 height 17
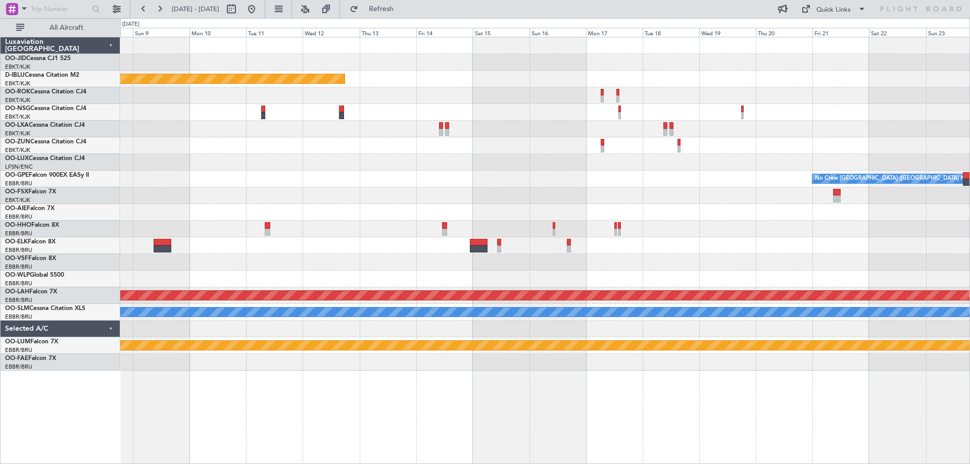
click at [570, 209] on div at bounding box center [544, 212] width 849 height 17
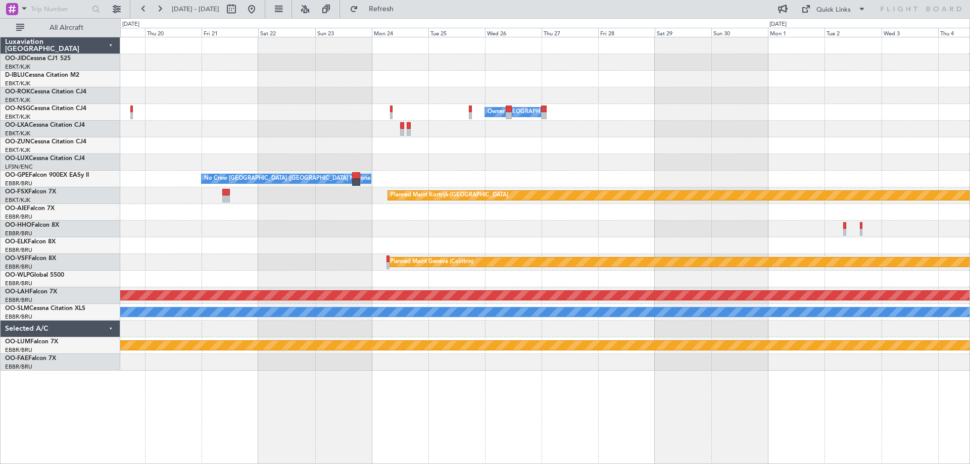
click at [110, 211] on div "Owner Kortrijk-Wevelgem No Crew Brussels (Brussels National) Planned Maint Kort…" at bounding box center [485, 241] width 970 height 446
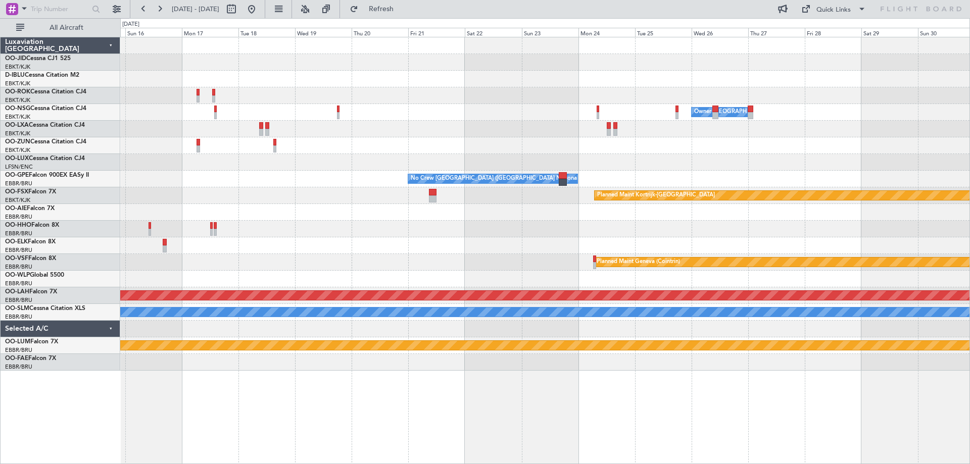
click at [574, 290] on div "Planned Maint Paris (Le Bourget) Owner Kortrijk-Wevelgem No Crew Brussels (Brus…" at bounding box center [544, 204] width 849 height 334
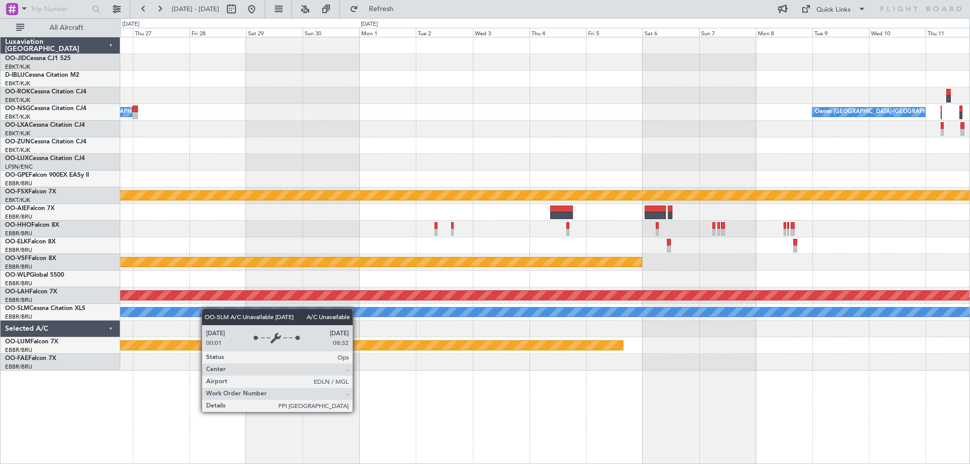
click at [193, 313] on div "Owner Kortrijk-Wevelgem Owner Kortrijk-Wevelgem No Crew Brussels (Brussels Nati…" at bounding box center [544, 204] width 849 height 334
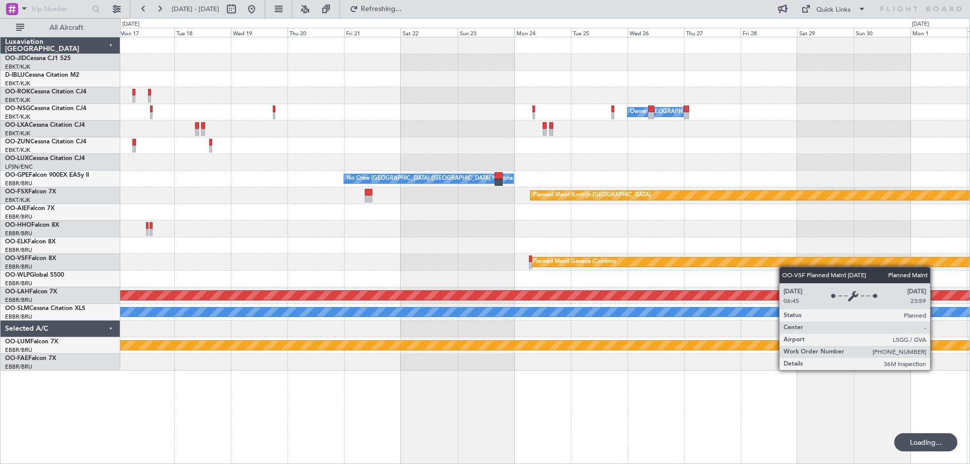
click at [899, 263] on div "Owner Kortrijk-Wevelgem No Crew Brussels (Brussels National) Planned Maint Kort…" at bounding box center [544, 204] width 849 height 334
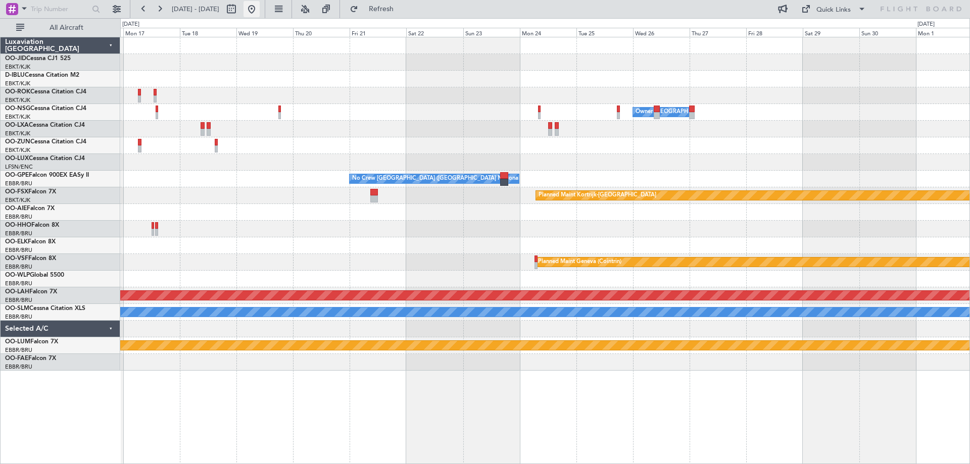
click at [260, 11] on button at bounding box center [252, 9] width 16 height 16
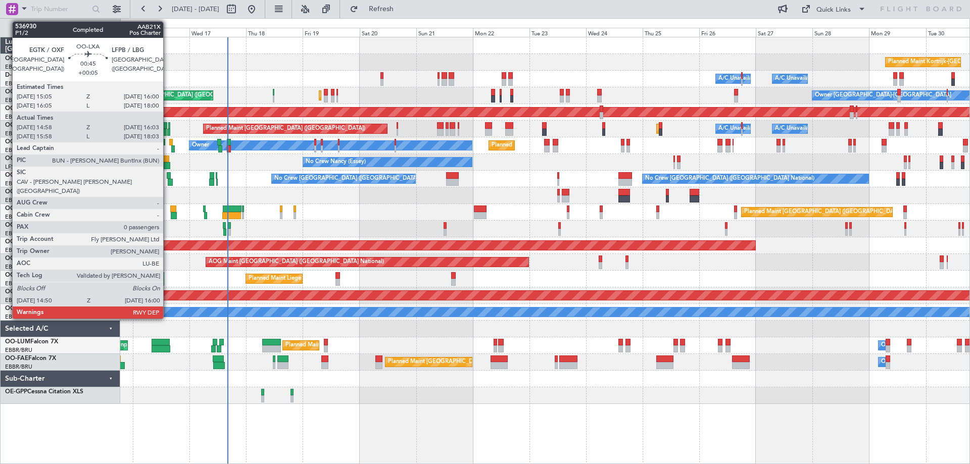
click at [168, 131] on div at bounding box center [168, 132] width 3 height 7
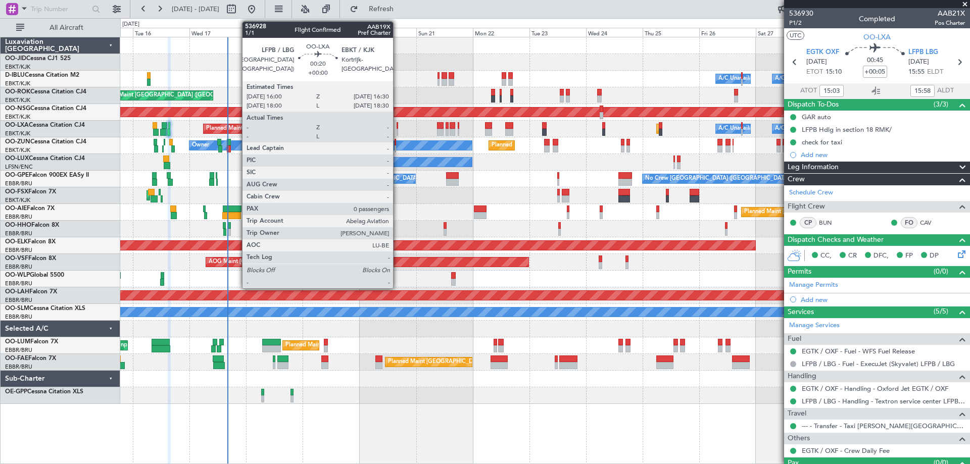
click at [398, 124] on div at bounding box center [398, 125] width 2 height 7
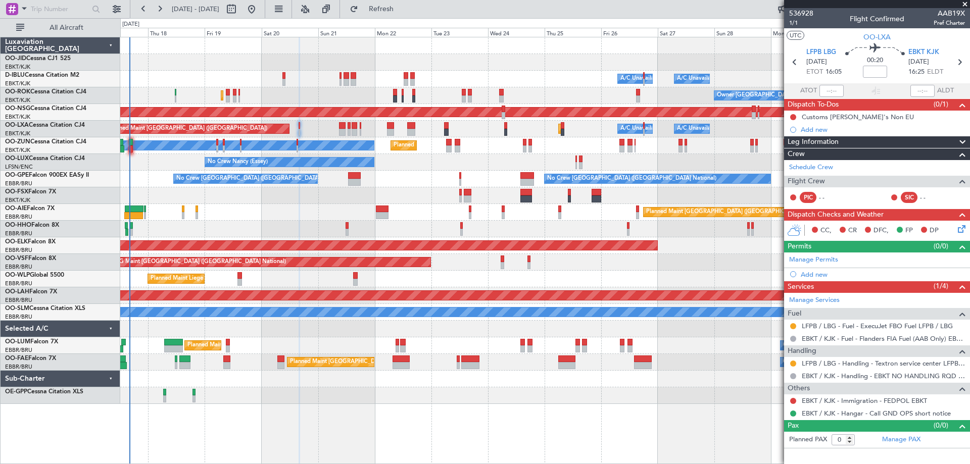
click at [291, 348] on div "Planned Maint Kortrijk-[GEOGRAPHIC_DATA] A/C Unavailable [GEOGRAPHIC_DATA] ([GE…" at bounding box center [544, 220] width 849 height 367
click at [406, 16] on button "Refresh" at bounding box center [375, 9] width 61 height 16
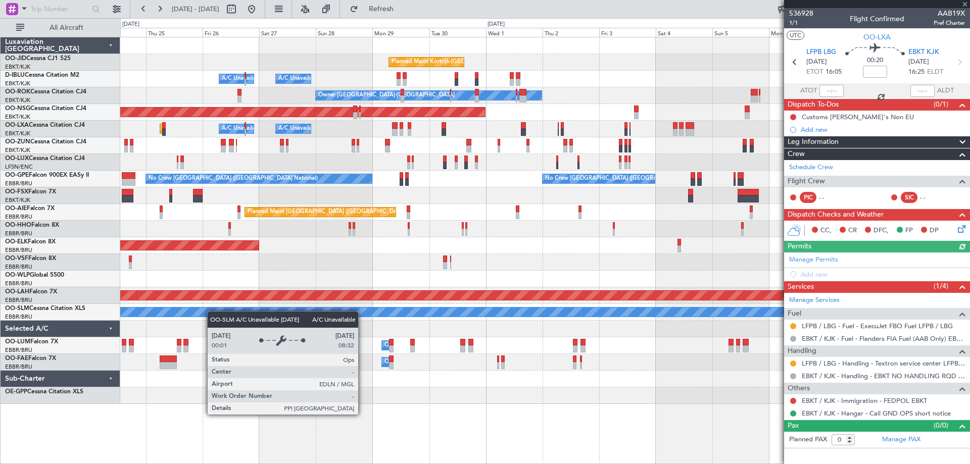
click at [211, 313] on div "Planned Maint Kortrijk-Wevelgem A/C Unavailable Brussels (Brussels National) A/…" at bounding box center [544, 220] width 849 height 367
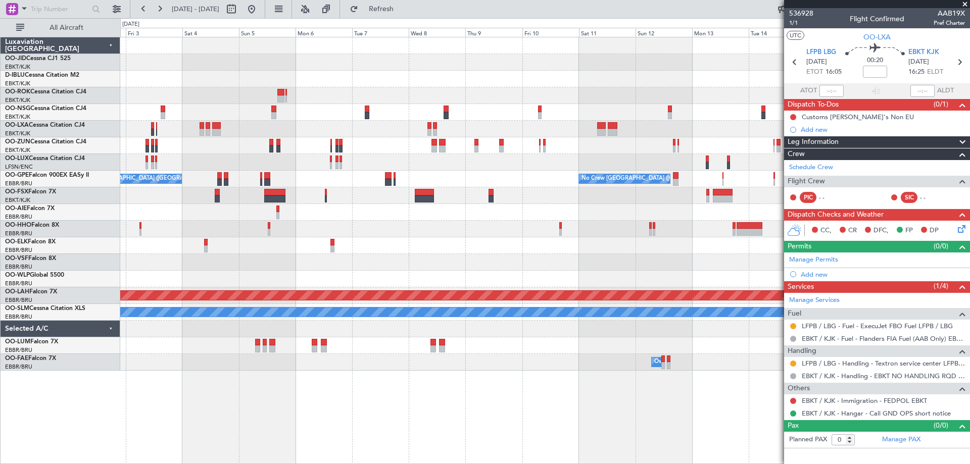
click at [540, 227] on div "Planned Maint Kortrijk-Wevelgem Owner Kortrijk-Wevelgem Planned Maint Paris (Le…" at bounding box center [544, 204] width 849 height 334
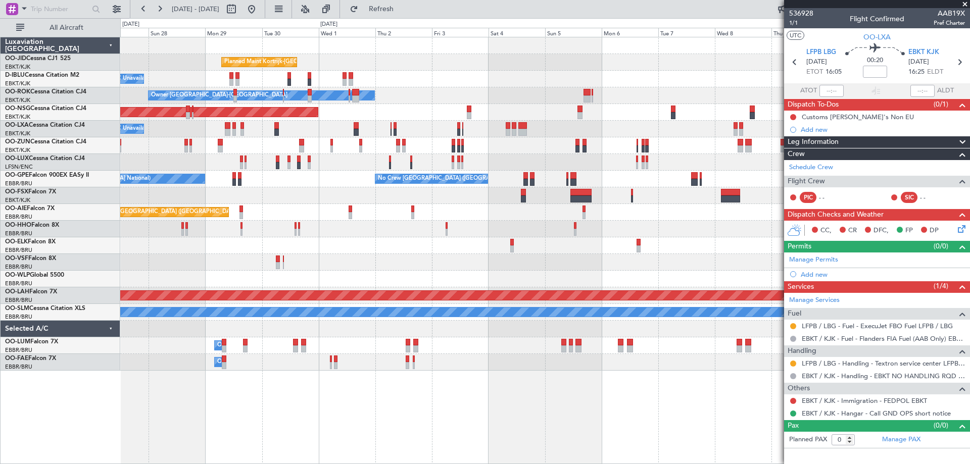
click at [516, 275] on div "Planned Maint Kortrijk-Wevelgem A/C Unavailable Kortrijk-Wevelgem A/C Unavailab…" at bounding box center [544, 204] width 849 height 334
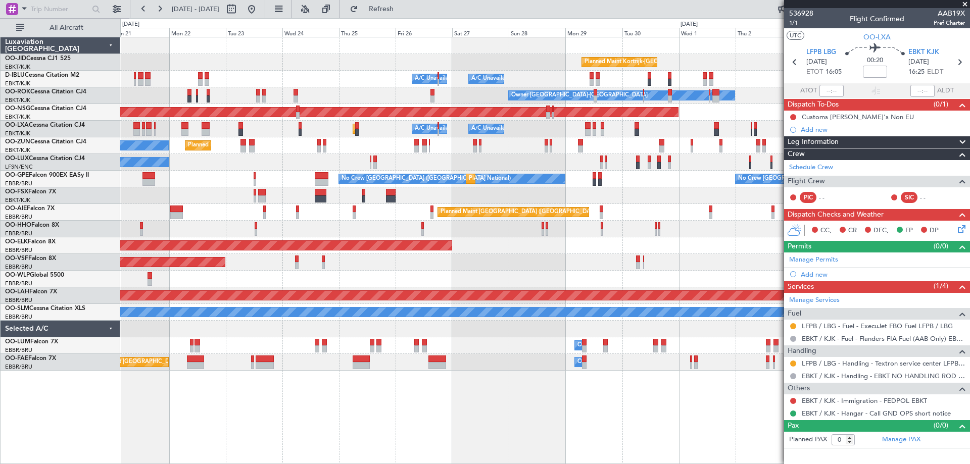
click at [794, 321] on fb-app "24 Sep 2025 - 09 Oct 2025 Refresh Quick Links All Aircraft Planned Maint Kortri…" at bounding box center [485, 236] width 970 height 457
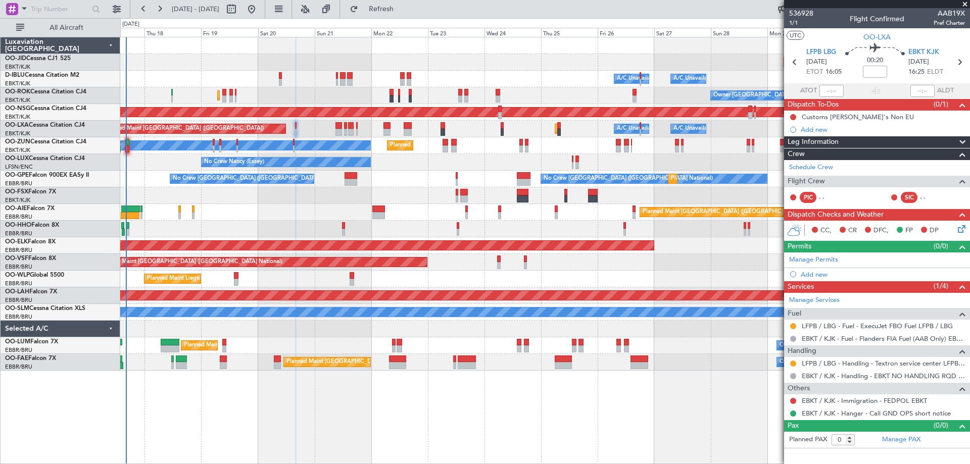
click at [312, 429] on div "Planned Maint Kortrijk-Wevelgem A/C Unavailable Kortrijk-Wevelgem A/C Unavailab…" at bounding box center [545, 251] width 850 height 428
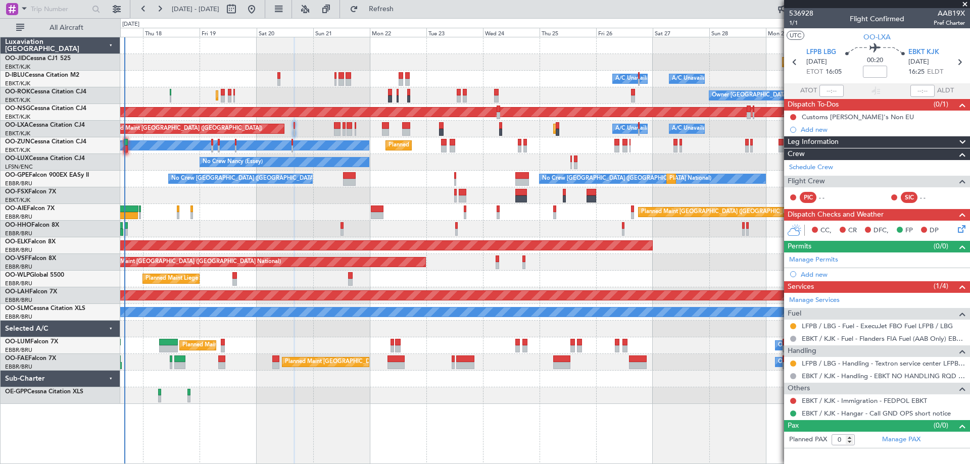
click at [335, 208] on div "Planned Maint [GEOGRAPHIC_DATA] ([GEOGRAPHIC_DATA])" at bounding box center [544, 212] width 849 height 17
